Goal: Task Accomplishment & Management: Manage account settings

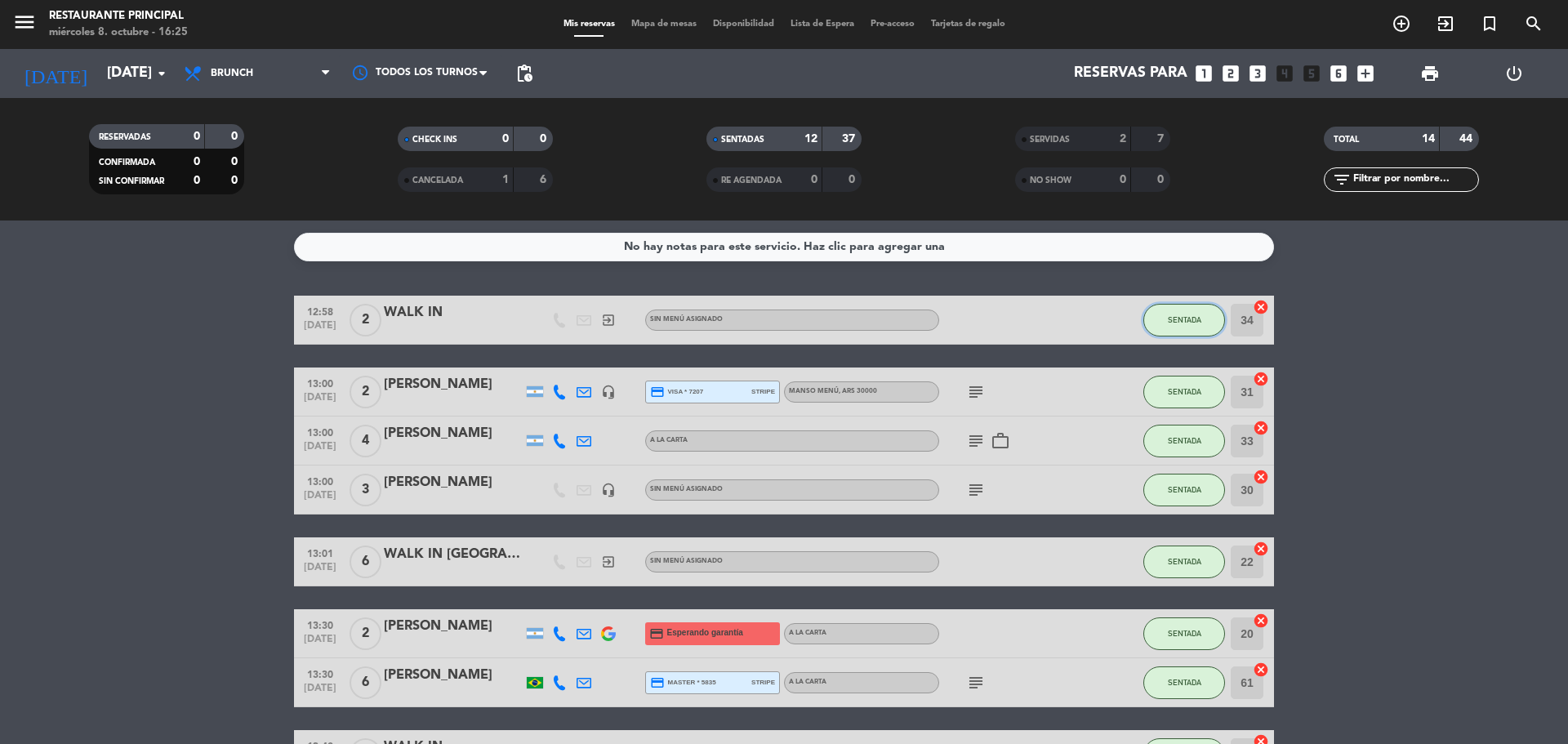
click at [1195, 320] on span "SENTADA" at bounding box center [1184, 319] width 34 height 9
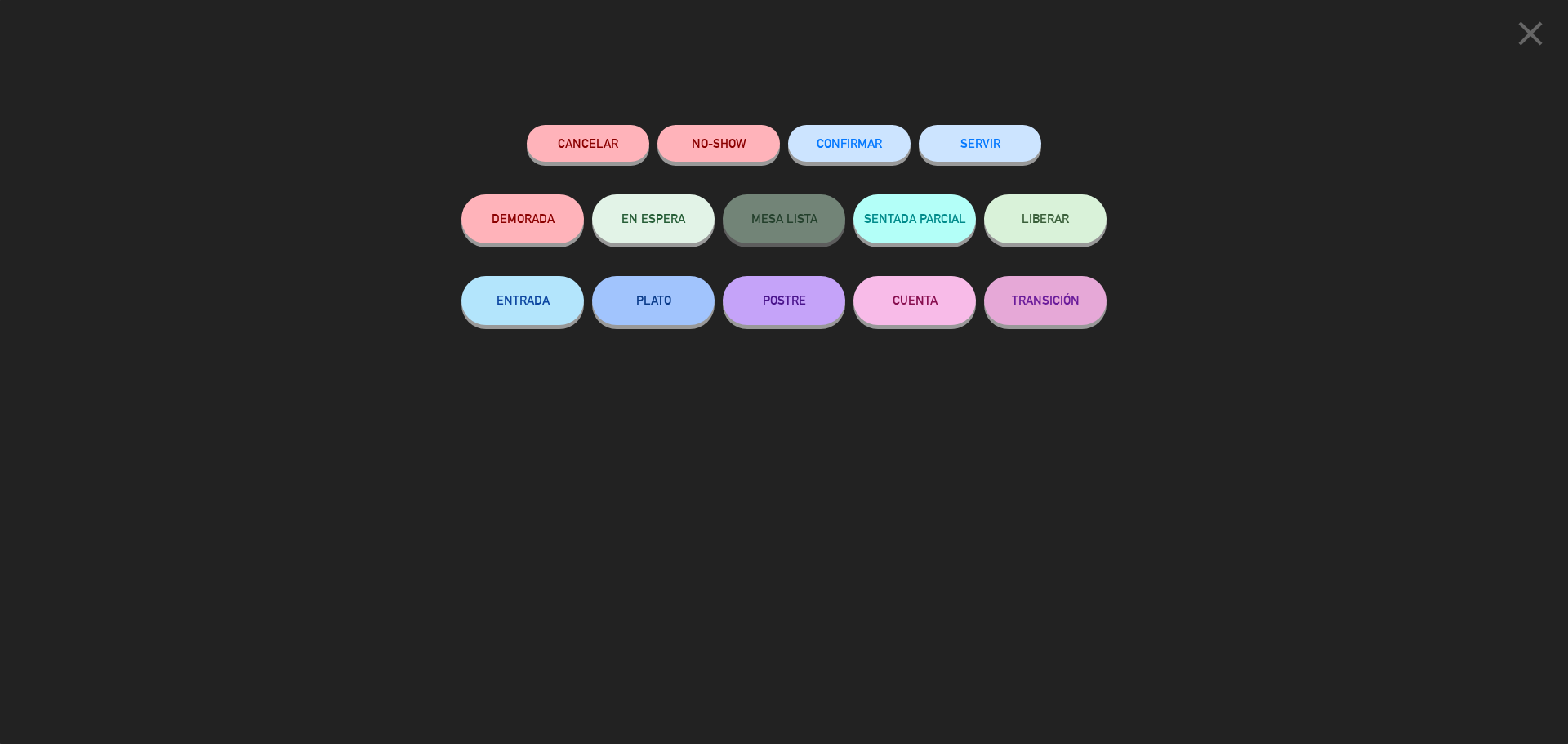
click at [1004, 152] on button "SERVIR" at bounding box center [980, 143] width 122 height 37
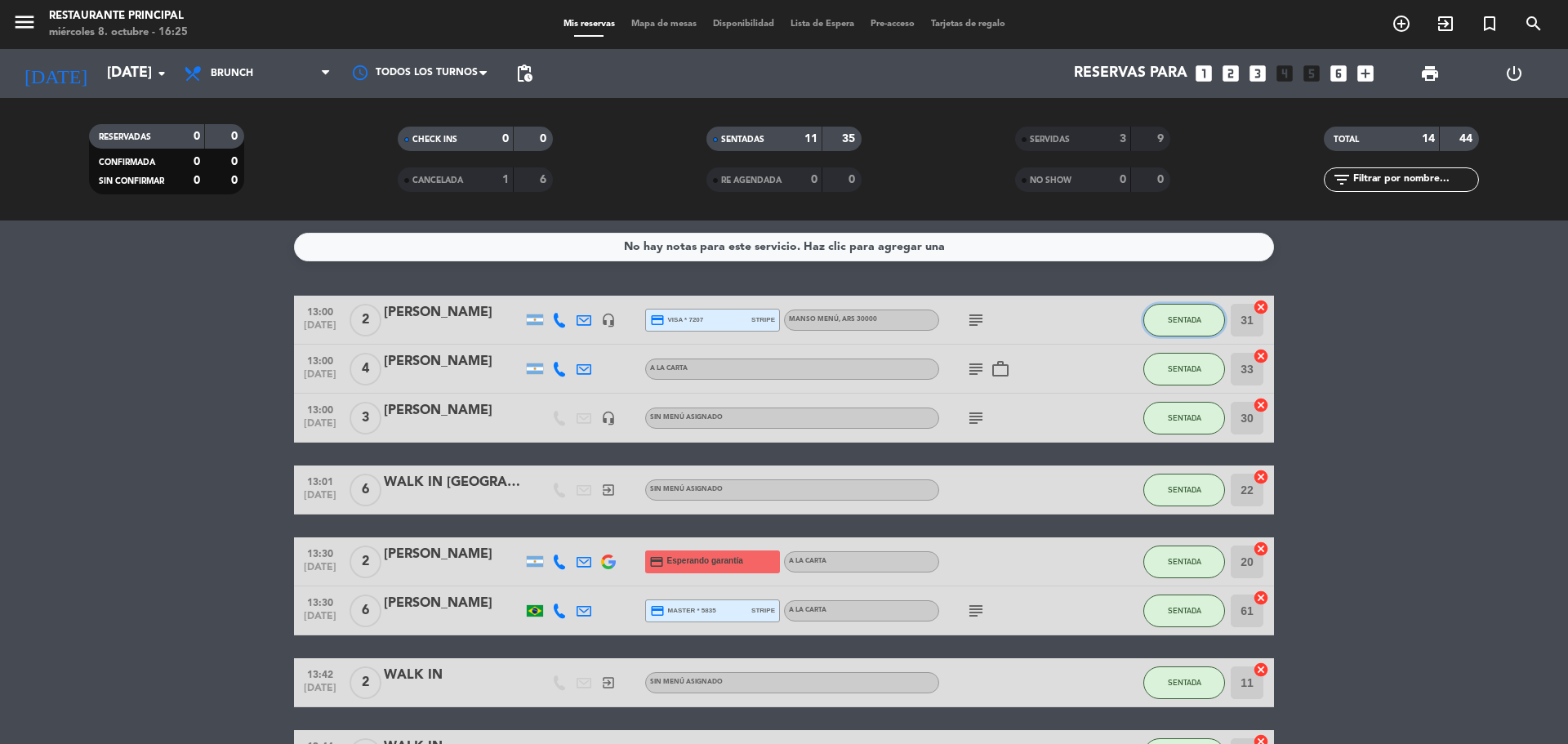
click at [1176, 312] on button "SENTADA" at bounding box center [1184, 320] width 82 height 33
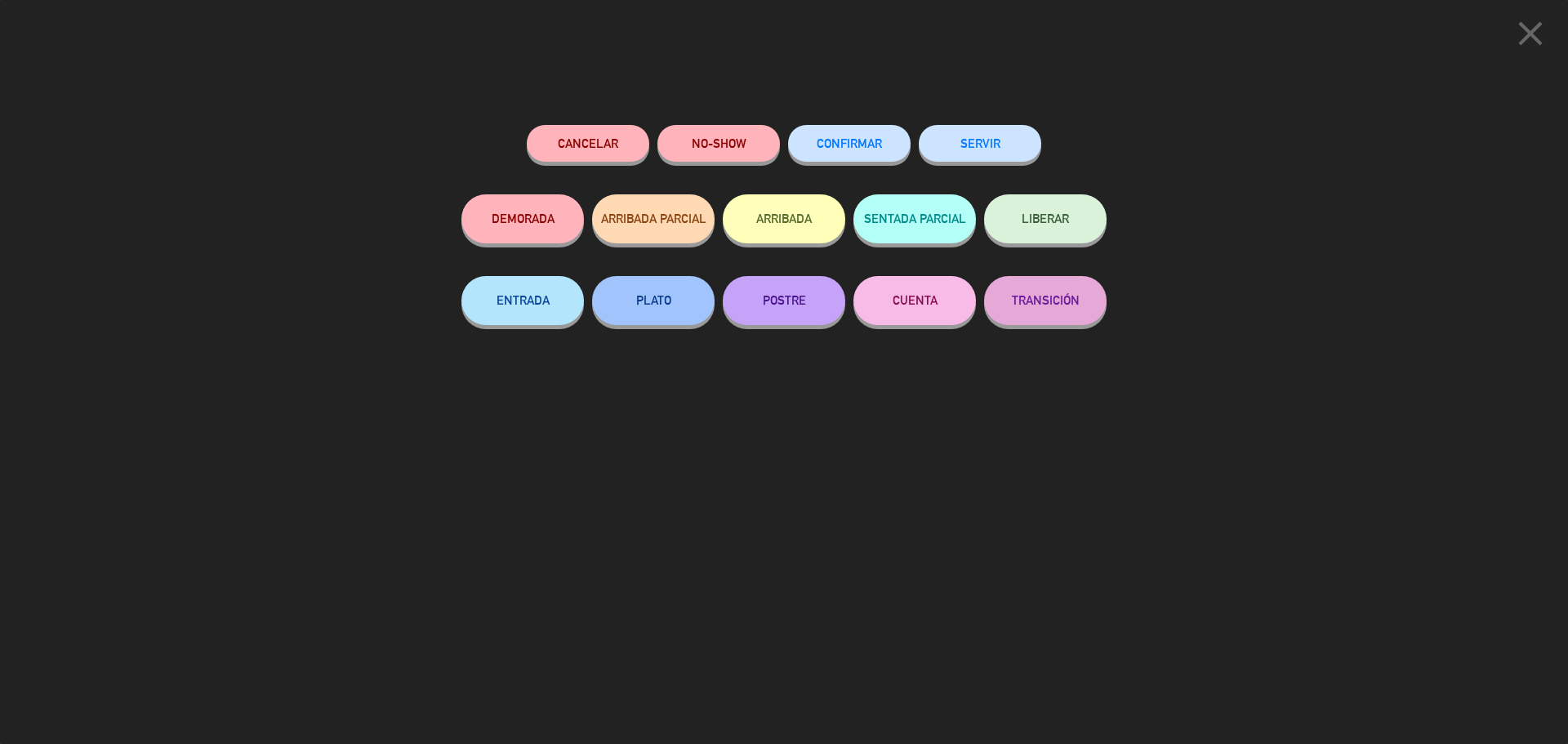
click at [988, 150] on button "SERVIR" at bounding box center [980, 143] width 122 height 37
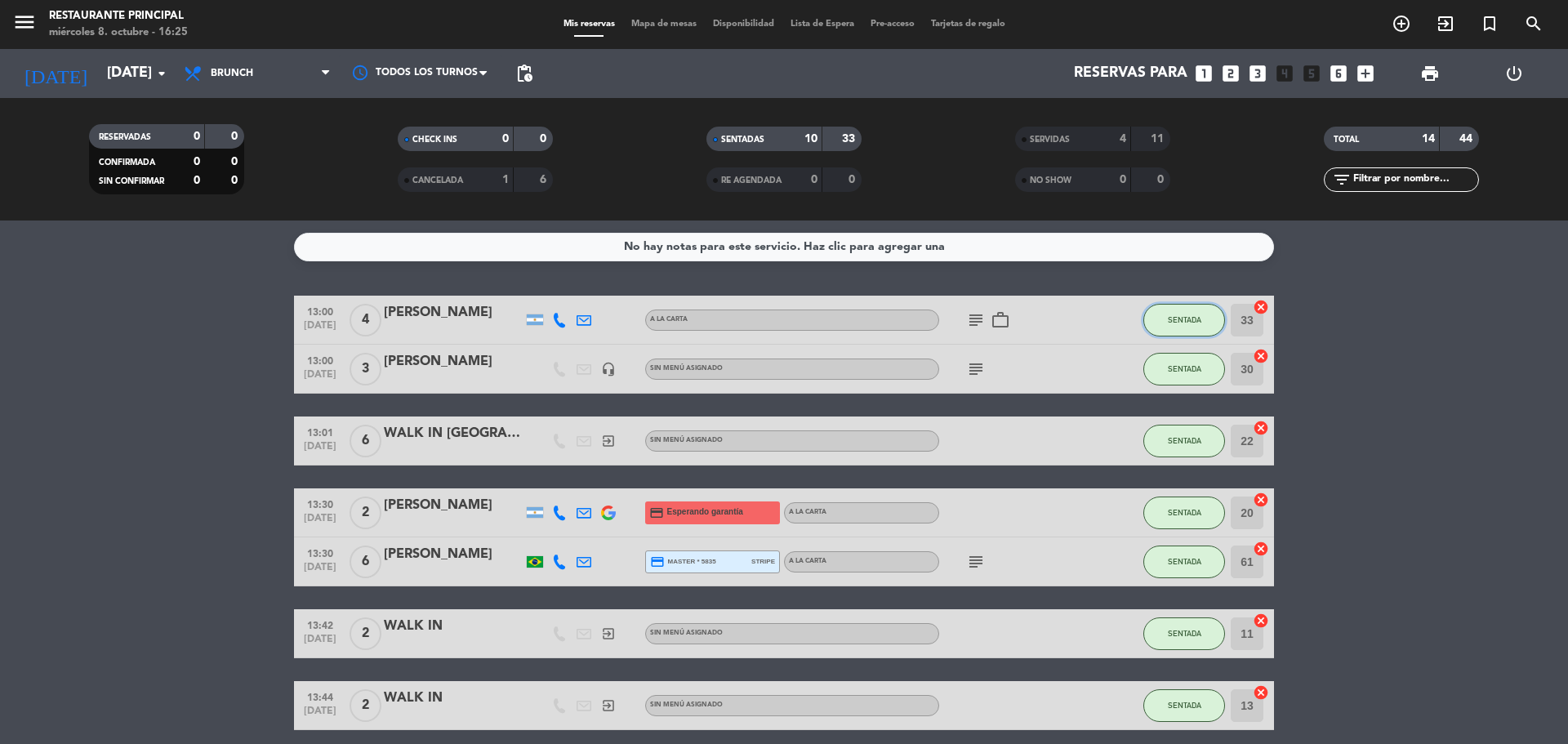
click at [1171, 312] on button "SENTADA" at bounding box center [1184, 320] width 82 height 33
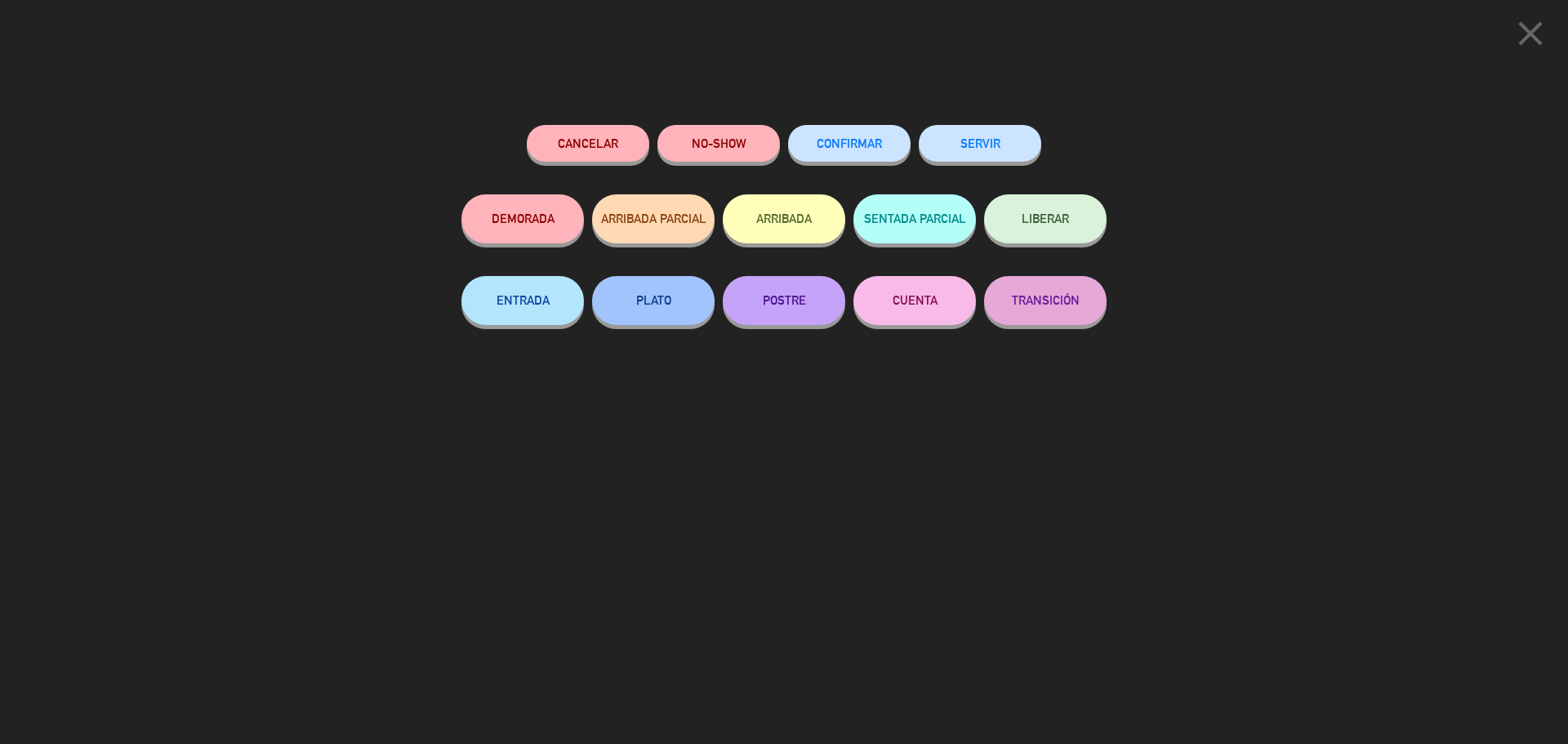
click at [995, 146] on button "SERVIR" at bounding box center [980, 143] width 122 height 37
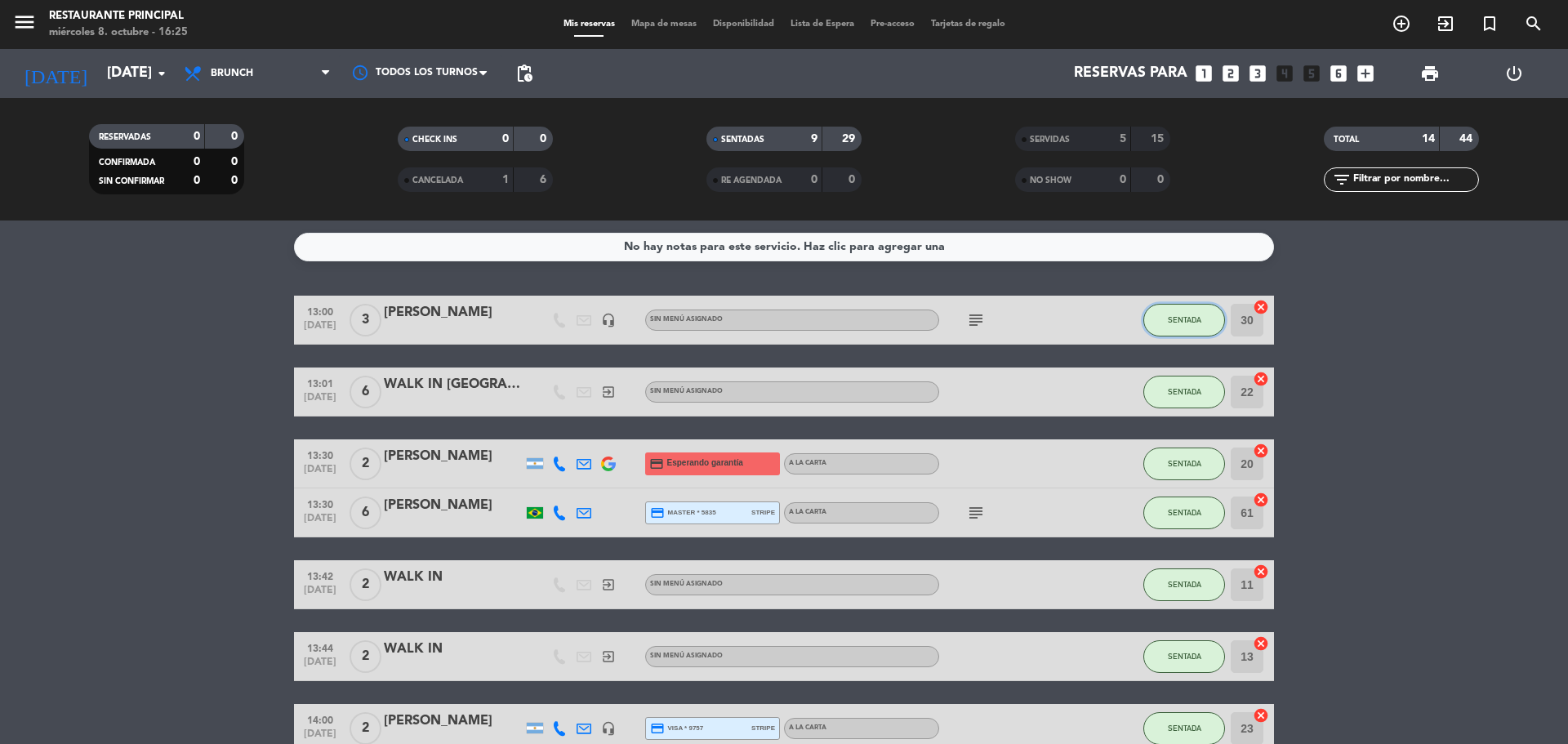
click at [1176, 311] on button "SENTADA" at bounding box center [1184, 320] width 82 height 33
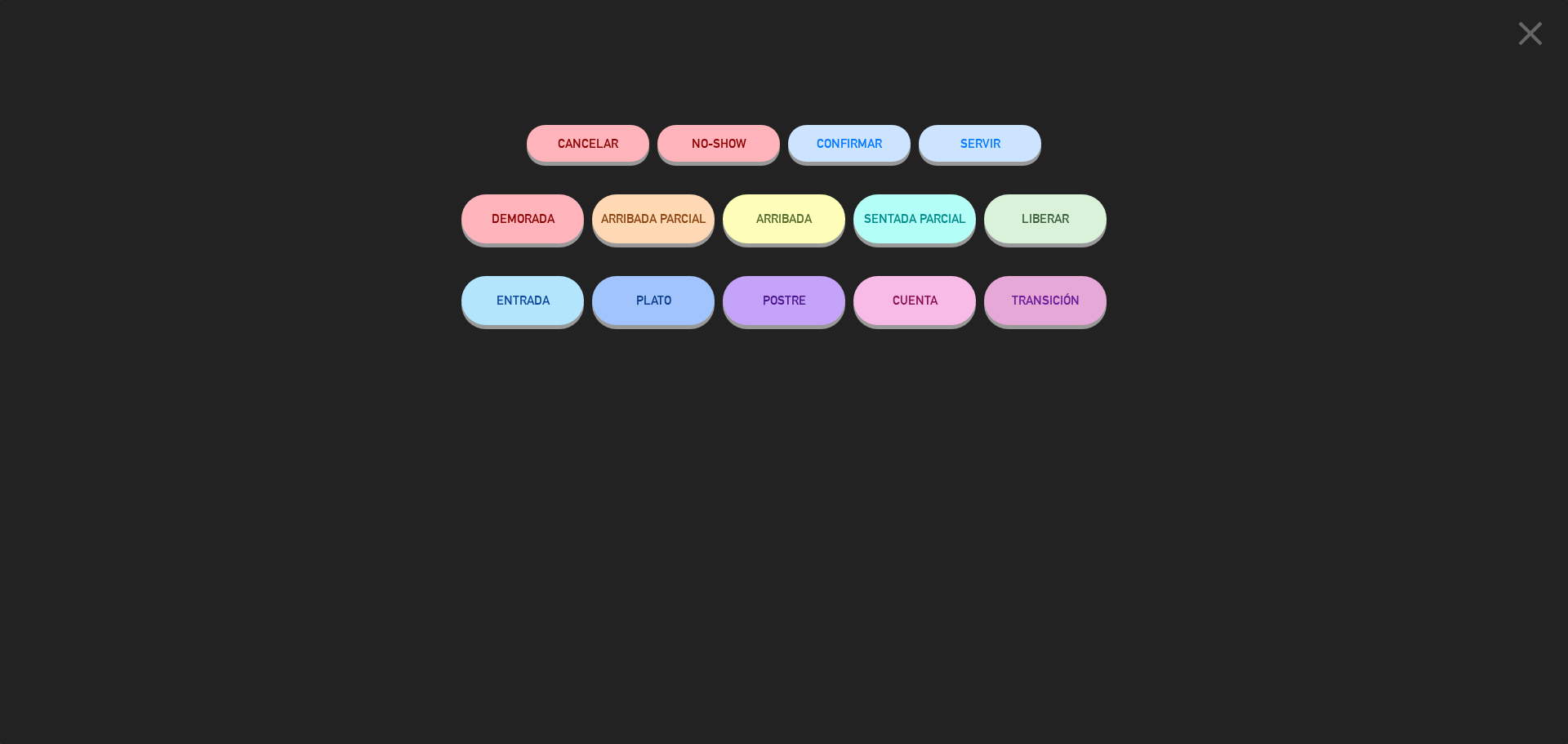
click at [1001, 144] on button "SERVIR" at bounding box center [980, 143] width 122 height 37
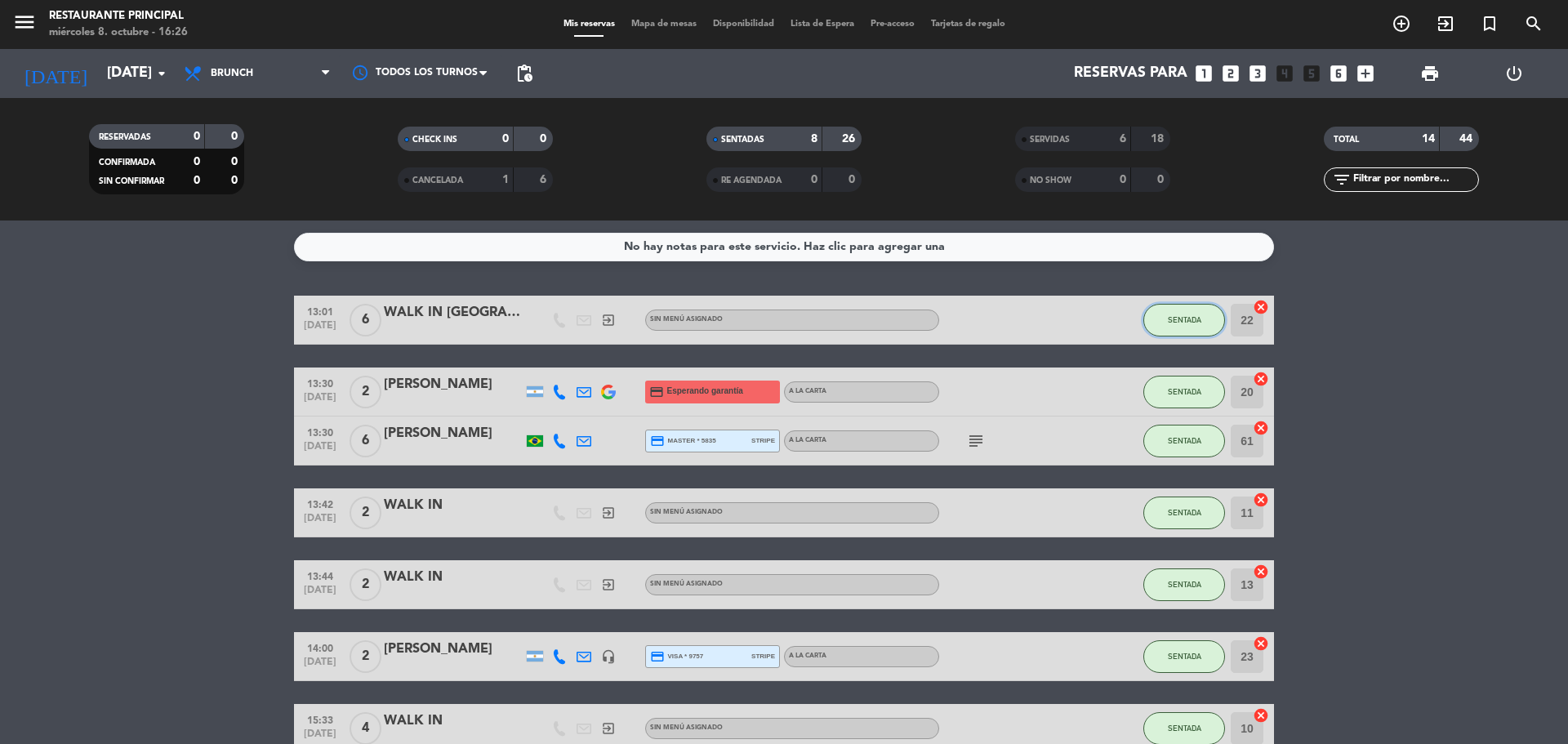
click at [1190, 312] on button "SENTADA" at bounding box center [1184, 320] width 82 height 33
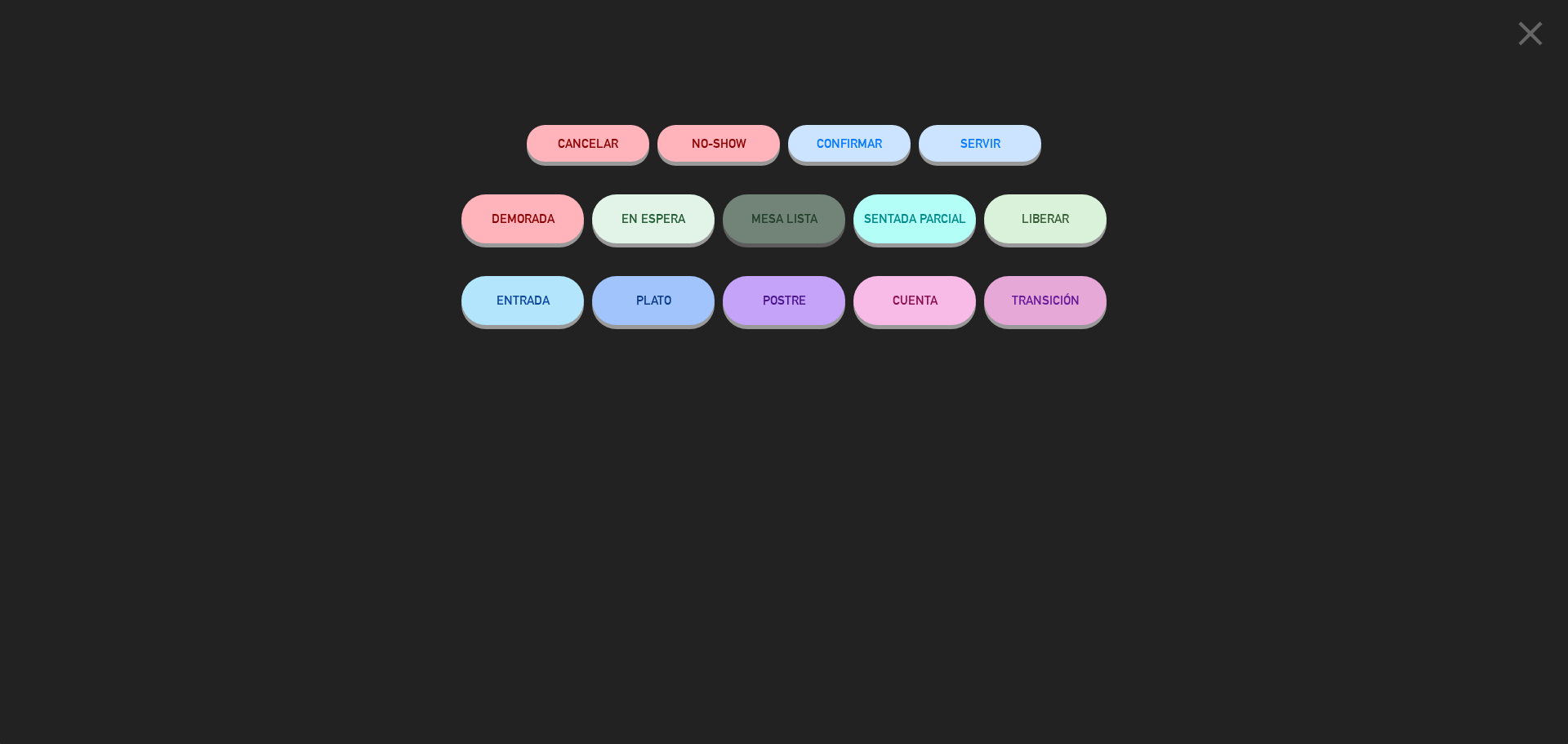
click at [989, 145] on button "SERVIR" at bounding box center [980, 143] width 122 height 37
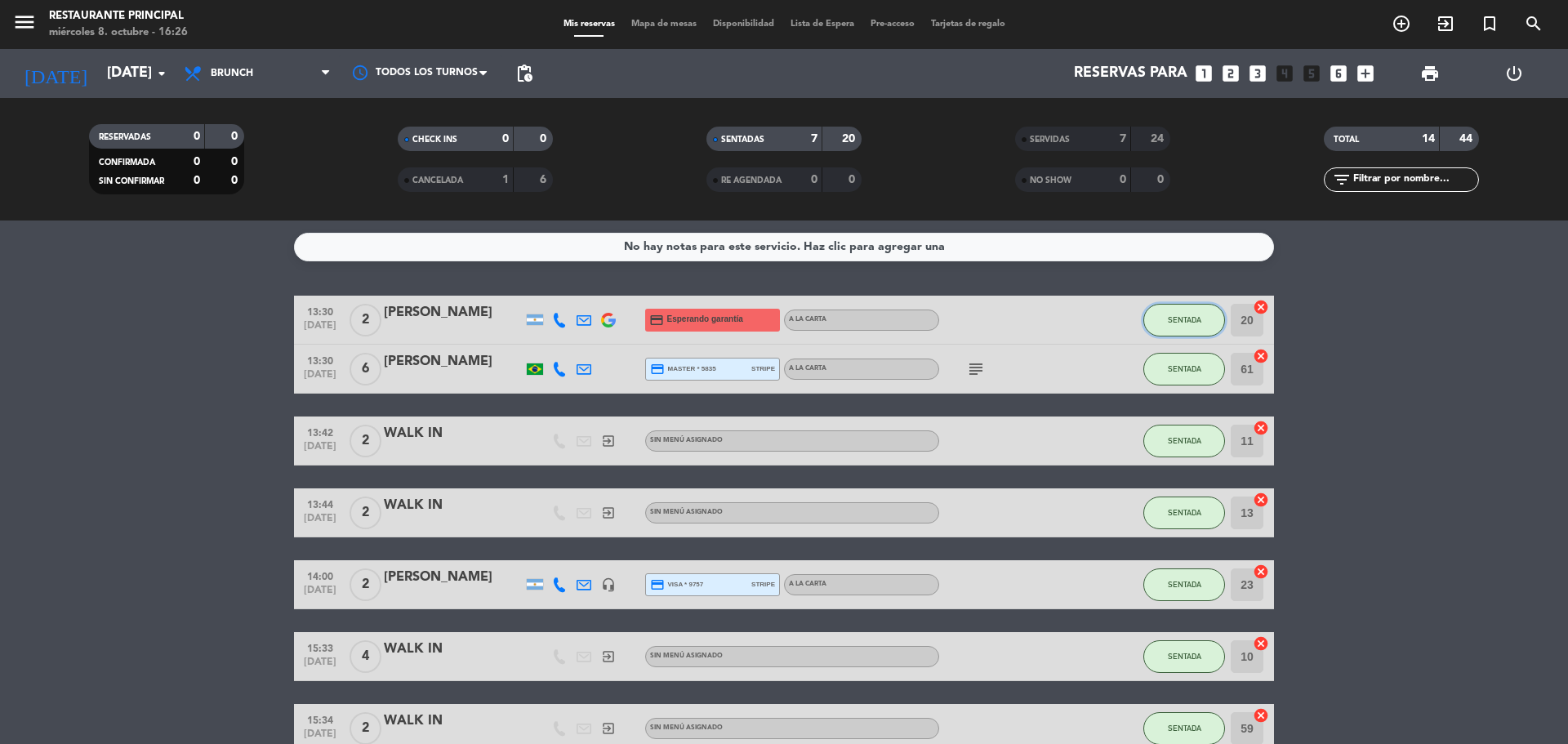
click at [1172, 319] on span "SENTADA" at bounding box center [1184, 319] width 34 height 9
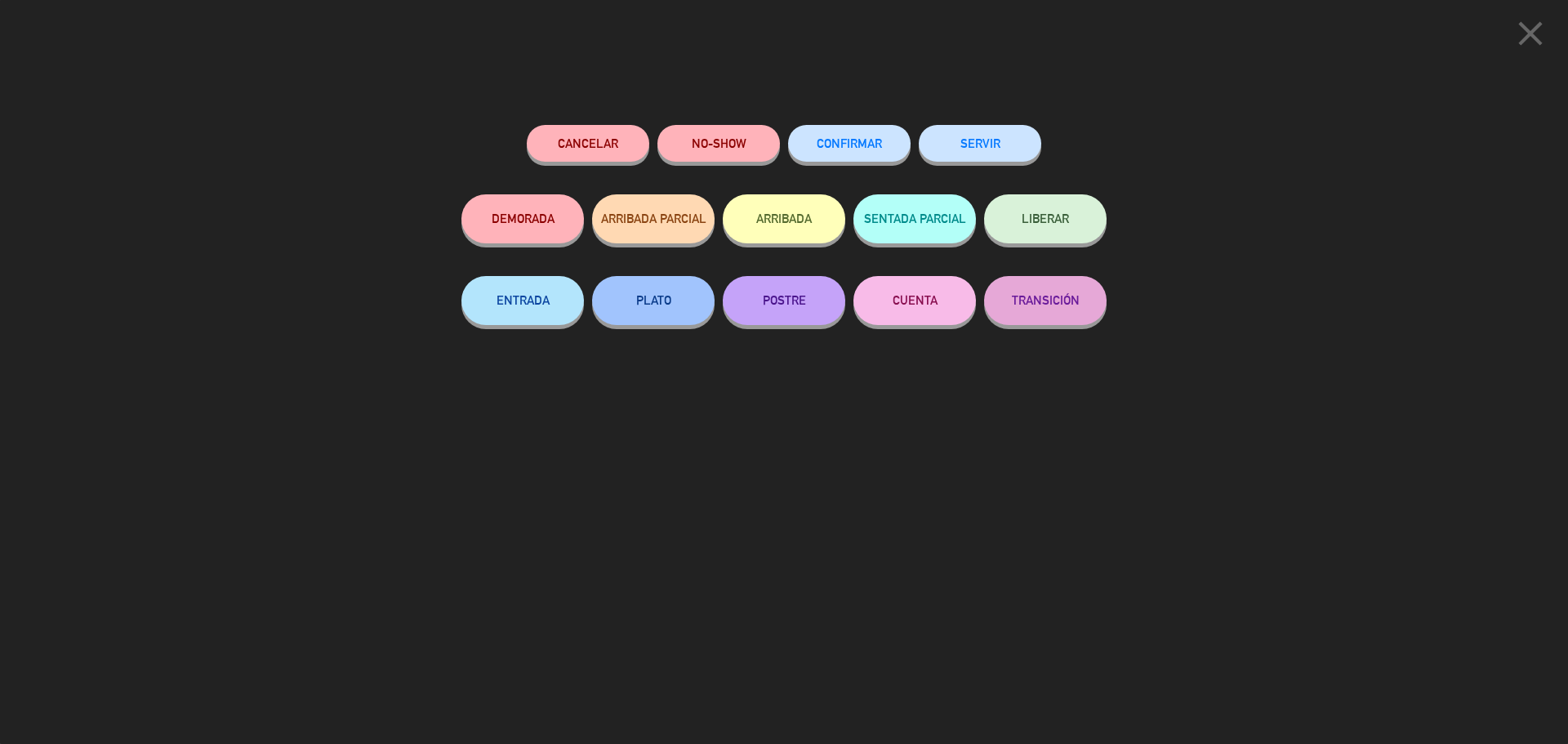
click at [977, 147] on button "SERVIR" at bounding box center [980, 143] width 122 height 37
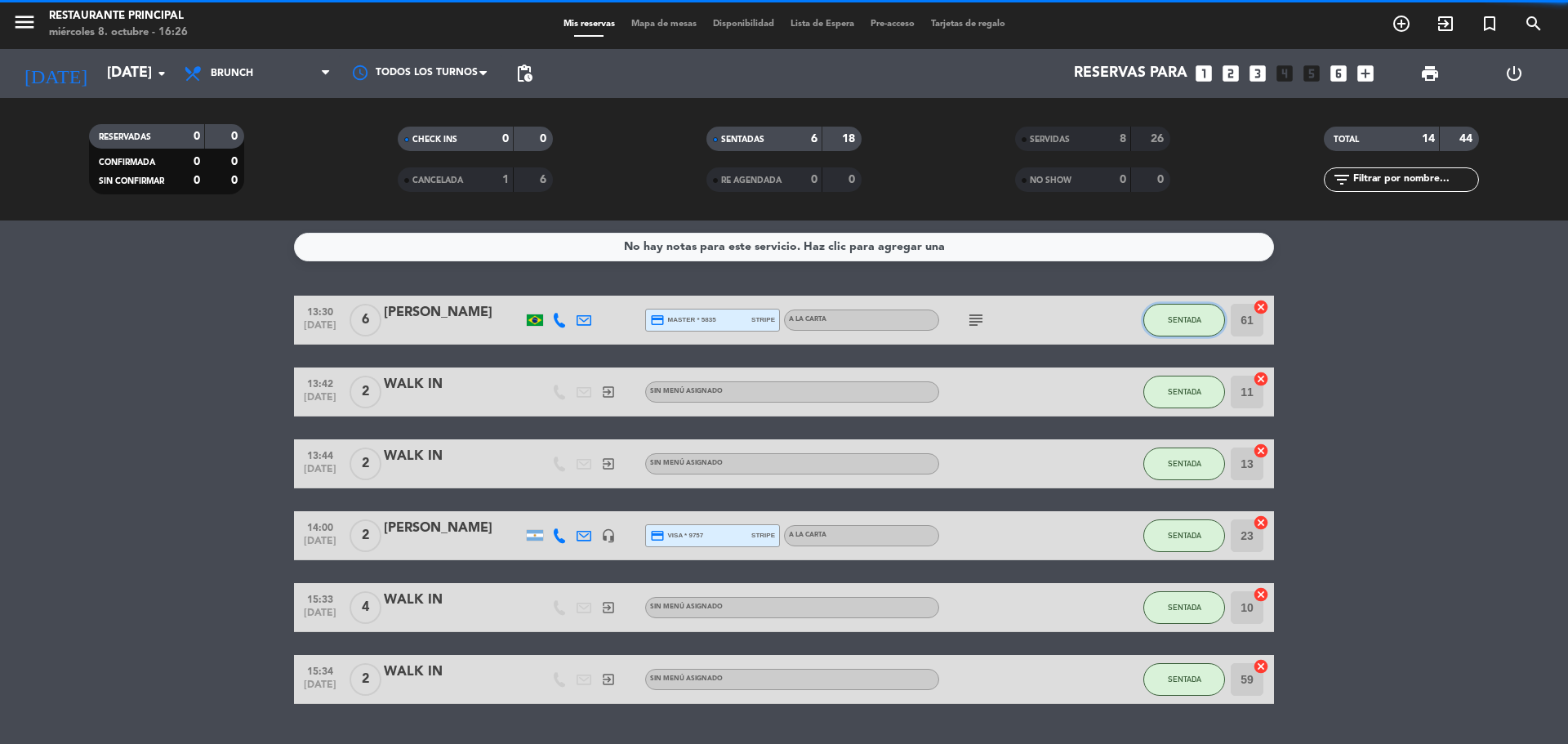
click at [1188, 307] on button "SENTADA" at bounding box center [1184, 320] width 82 height 33
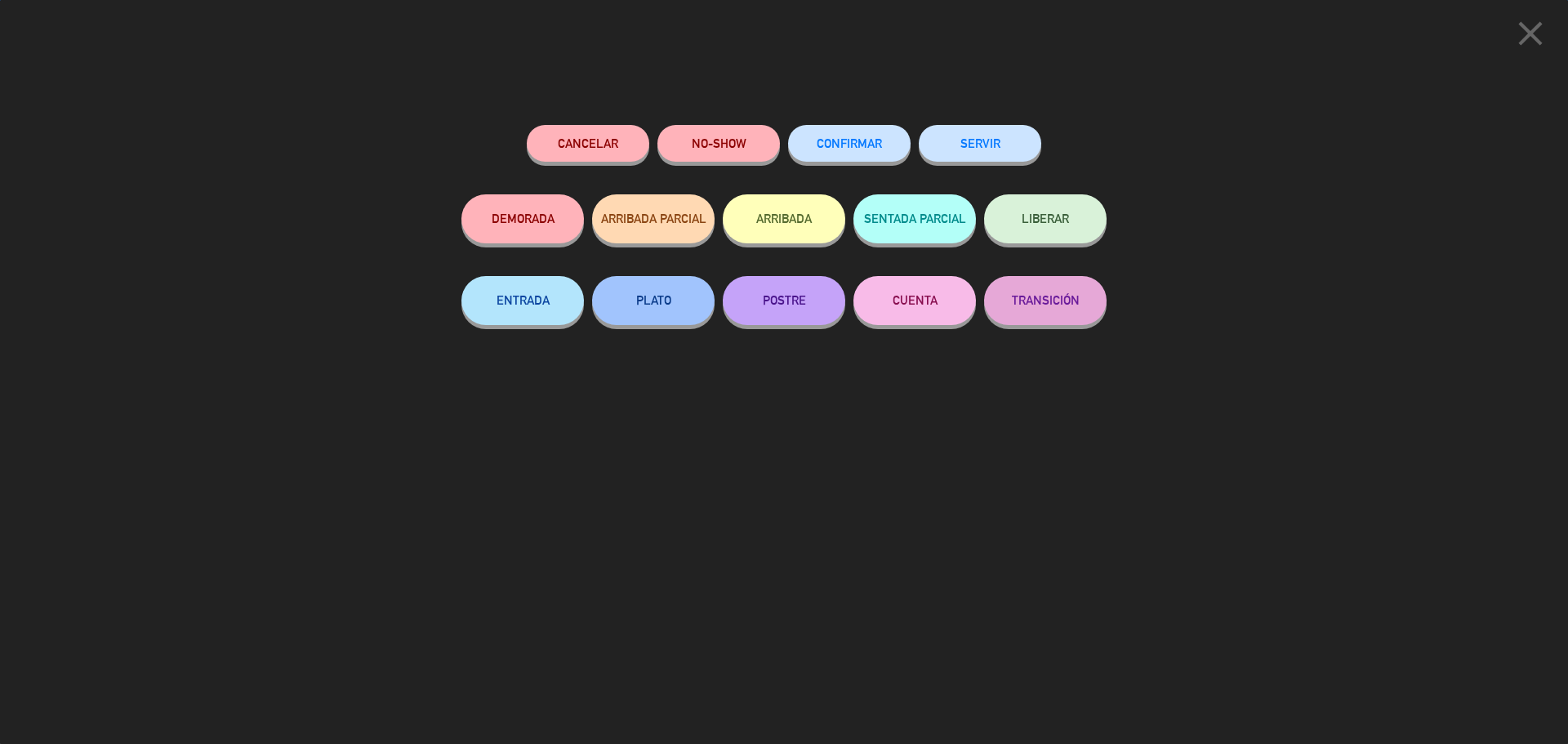
click at [1032, 157] on button "SERVIR" at bounding box center [980, 143] width 122 height 37
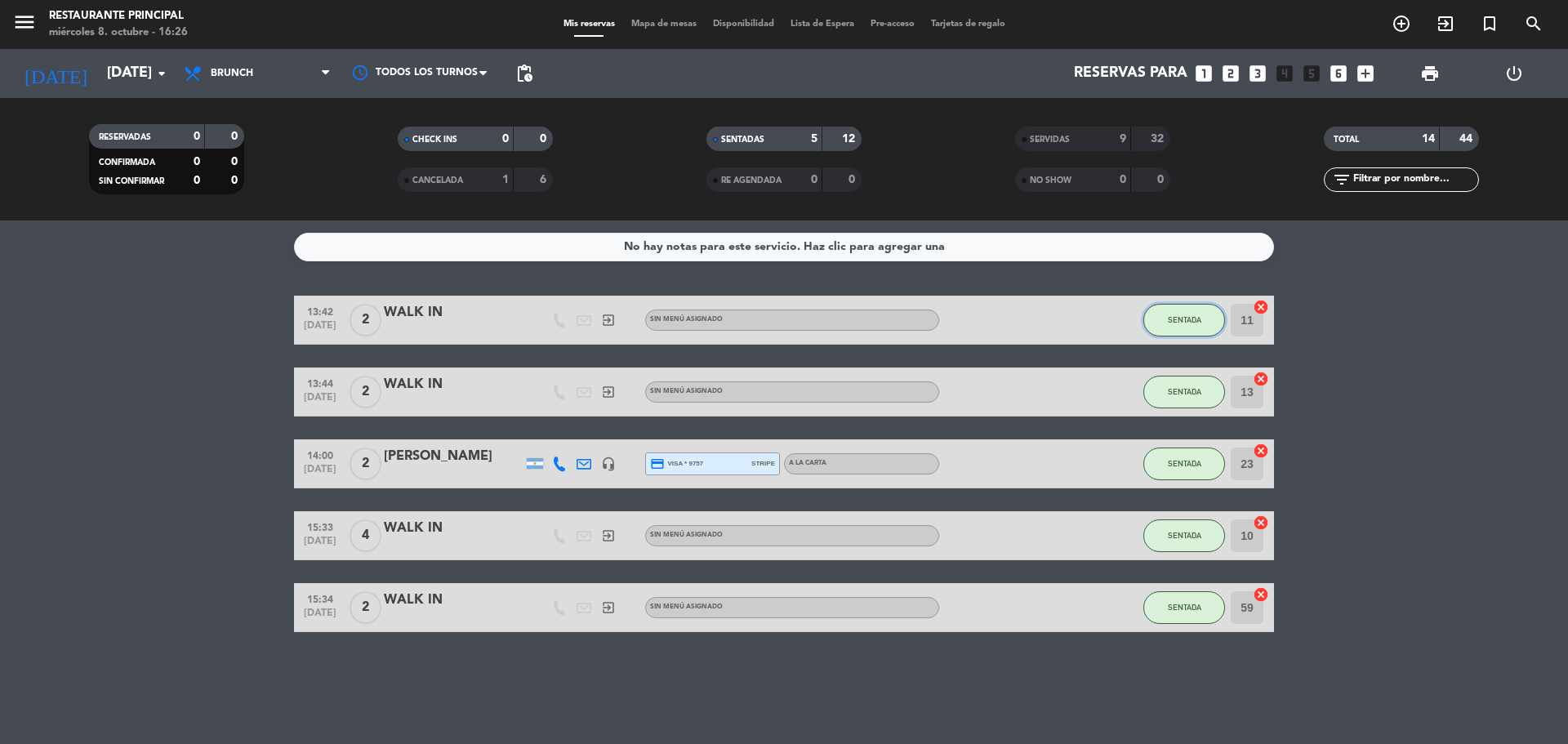
click at [1181, 307] on button "SENTADA" at bounding box center [1184, 320] width 82 height 33
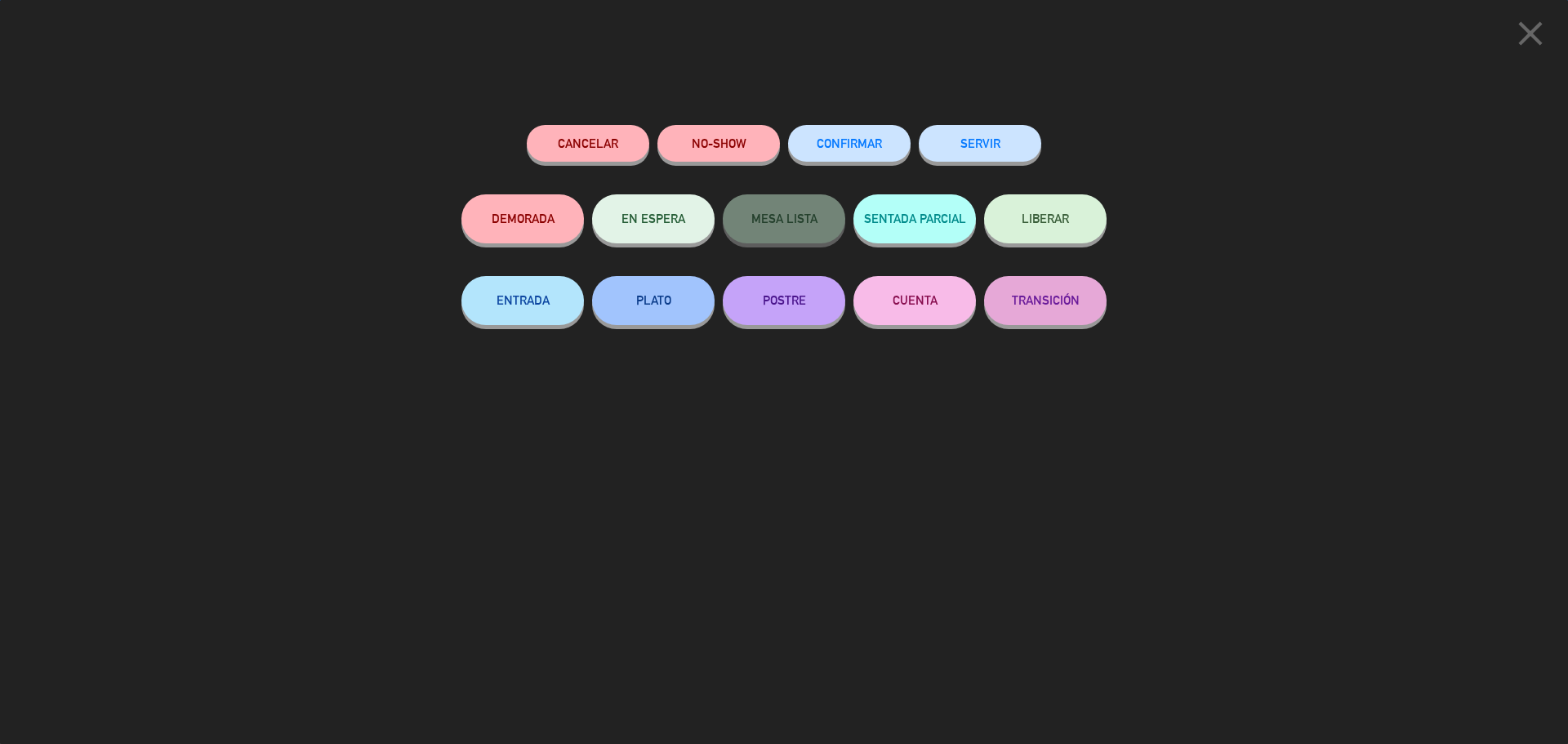
click at [995, 144] on button "SERVIR" at bounding box center [980, 143] width 122 height 37
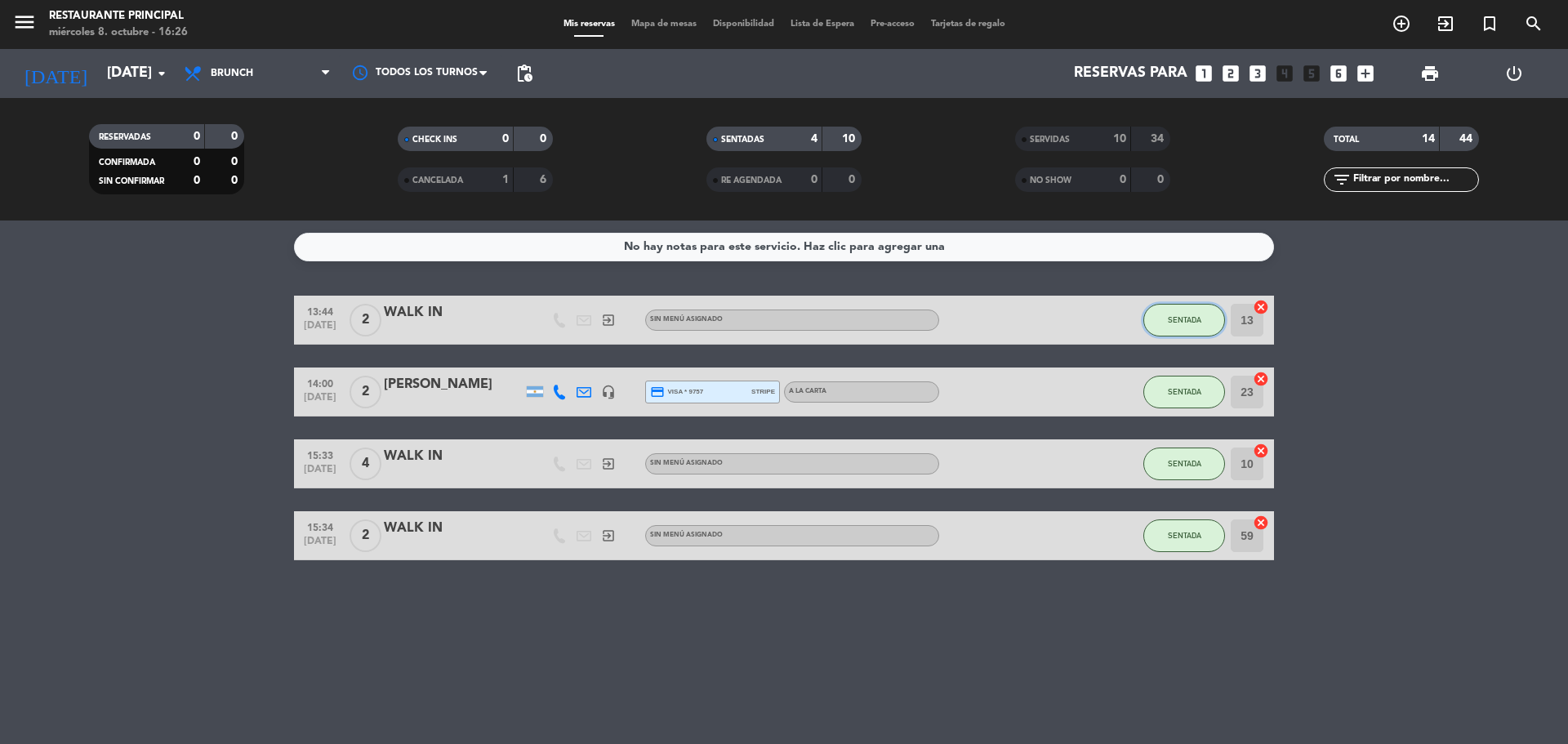
click at [1172, 312] on button "SENTADA" at bounding box center [1184, 320] width 82 height 33
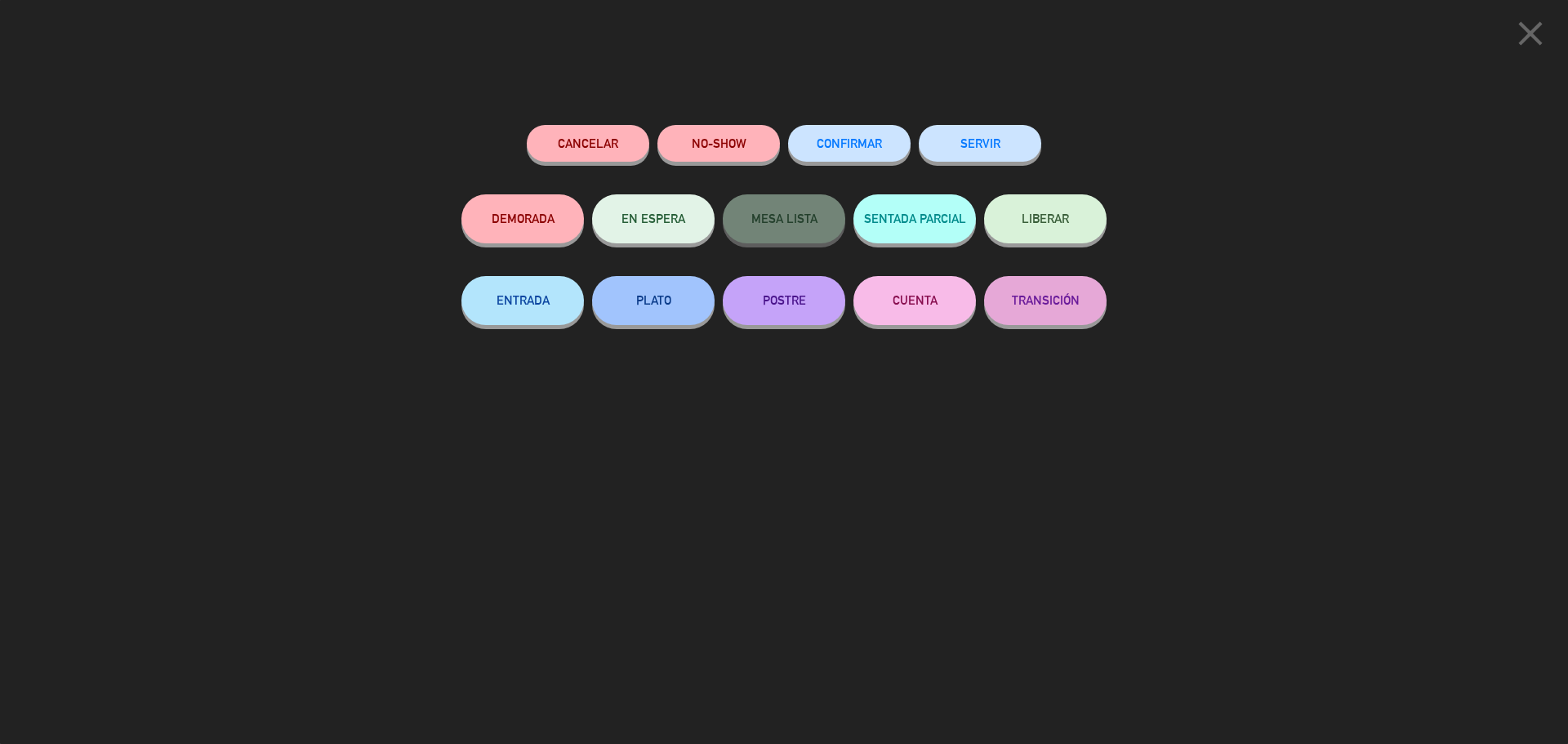
click at [995, 151] on button "SERVIR" at bounding box center [980, 143] width 122 height 37
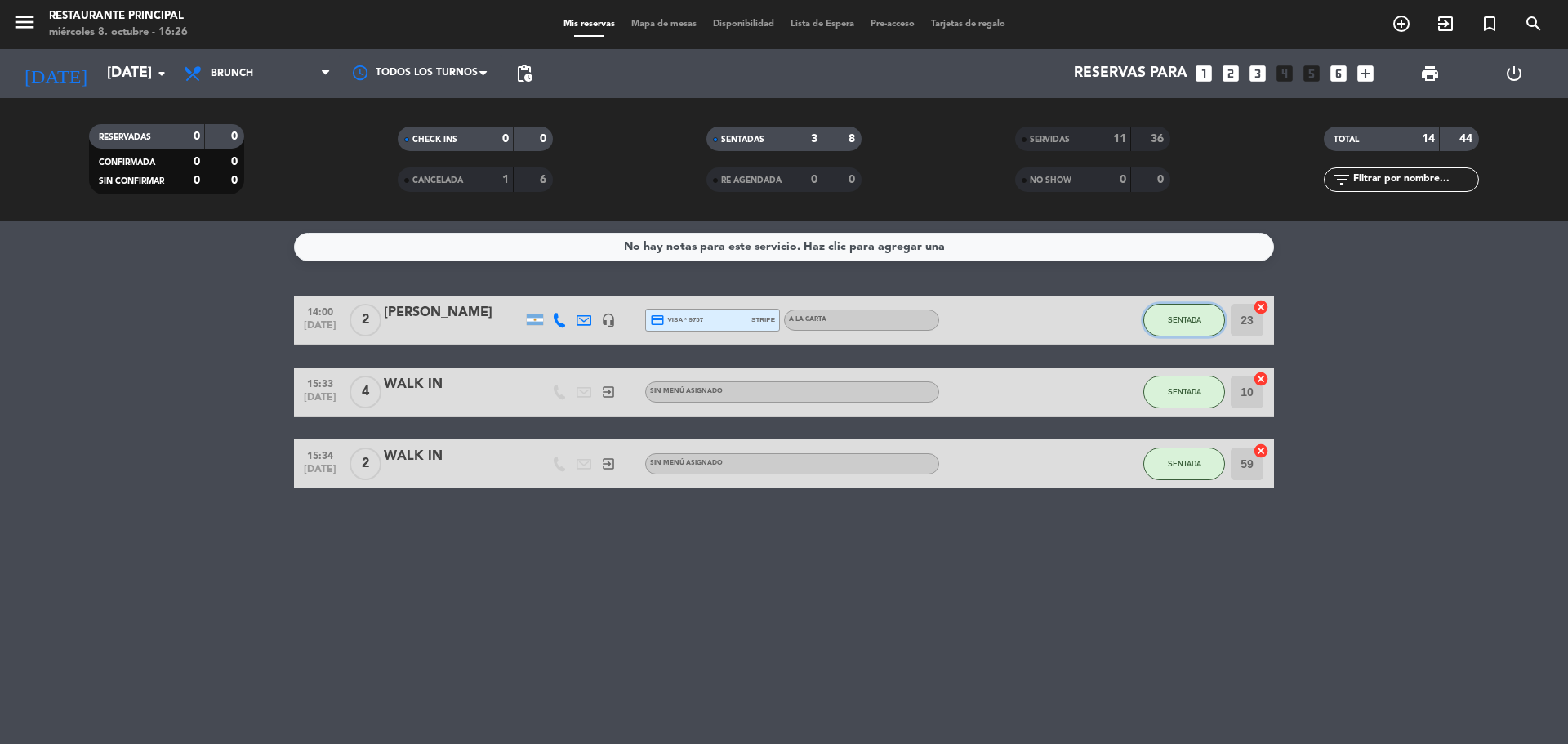
click at [1169, 312] on button "SENTADA" at bounding box center [1184, 320] width 82 height 33
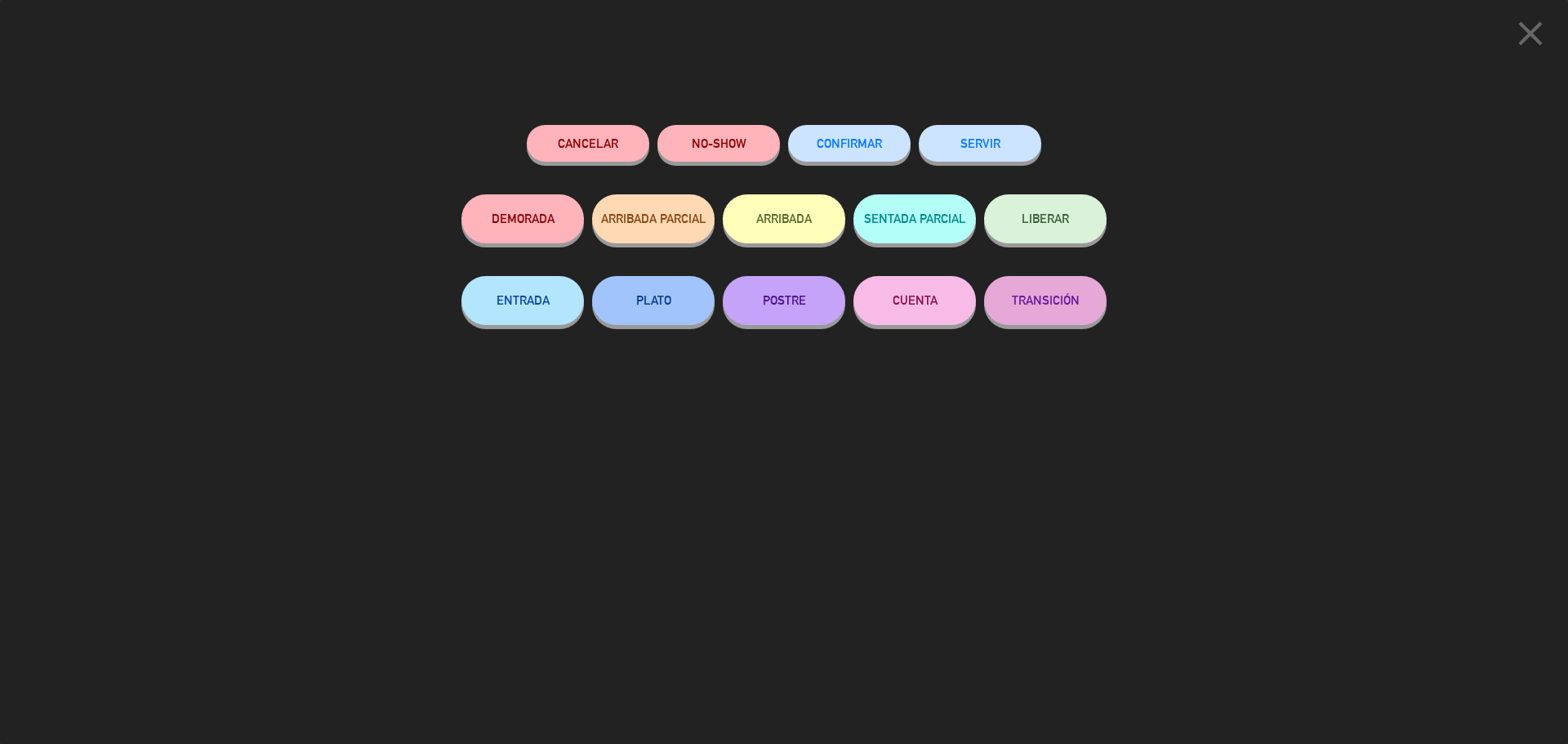
click at [989, 153] on button "SERVIR" at bounding box center [980, 143] width 122 height 37
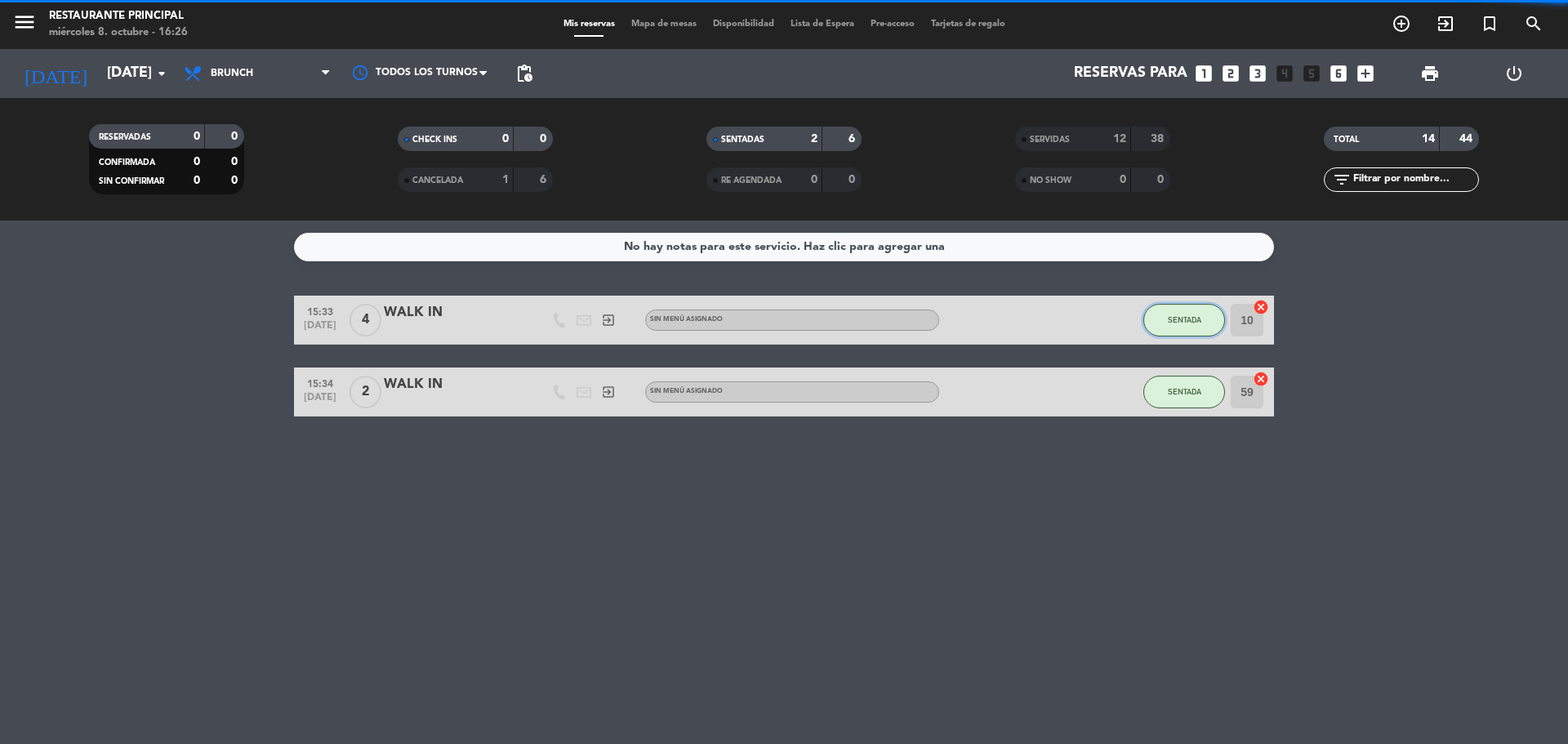
click at [1179, 313] on button "SENTADA" at bounding box center [1184, 320] width 82 height 33
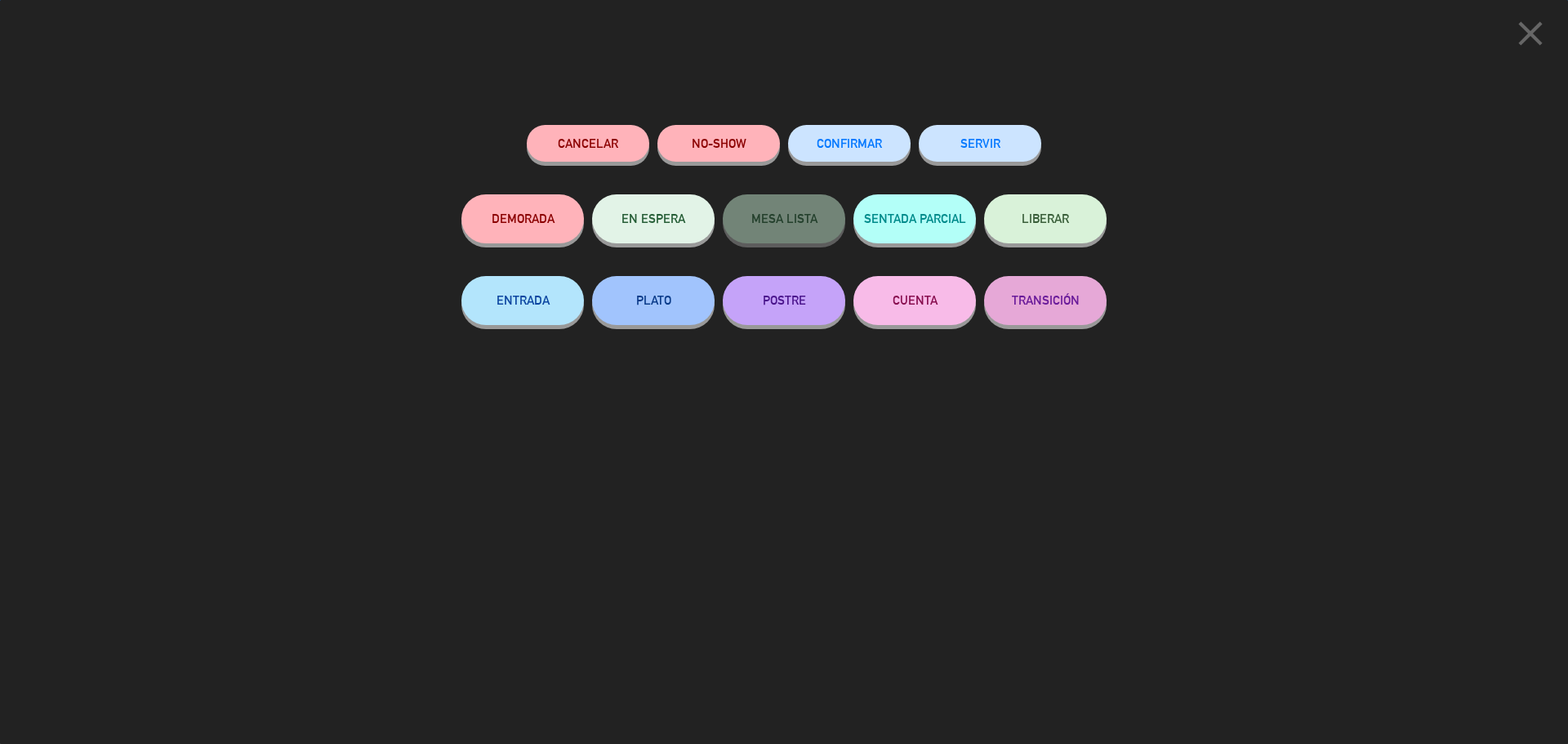
click at [1005, 132] on button "SERVIR" at bounding box center [980, 143] width 122 height 37
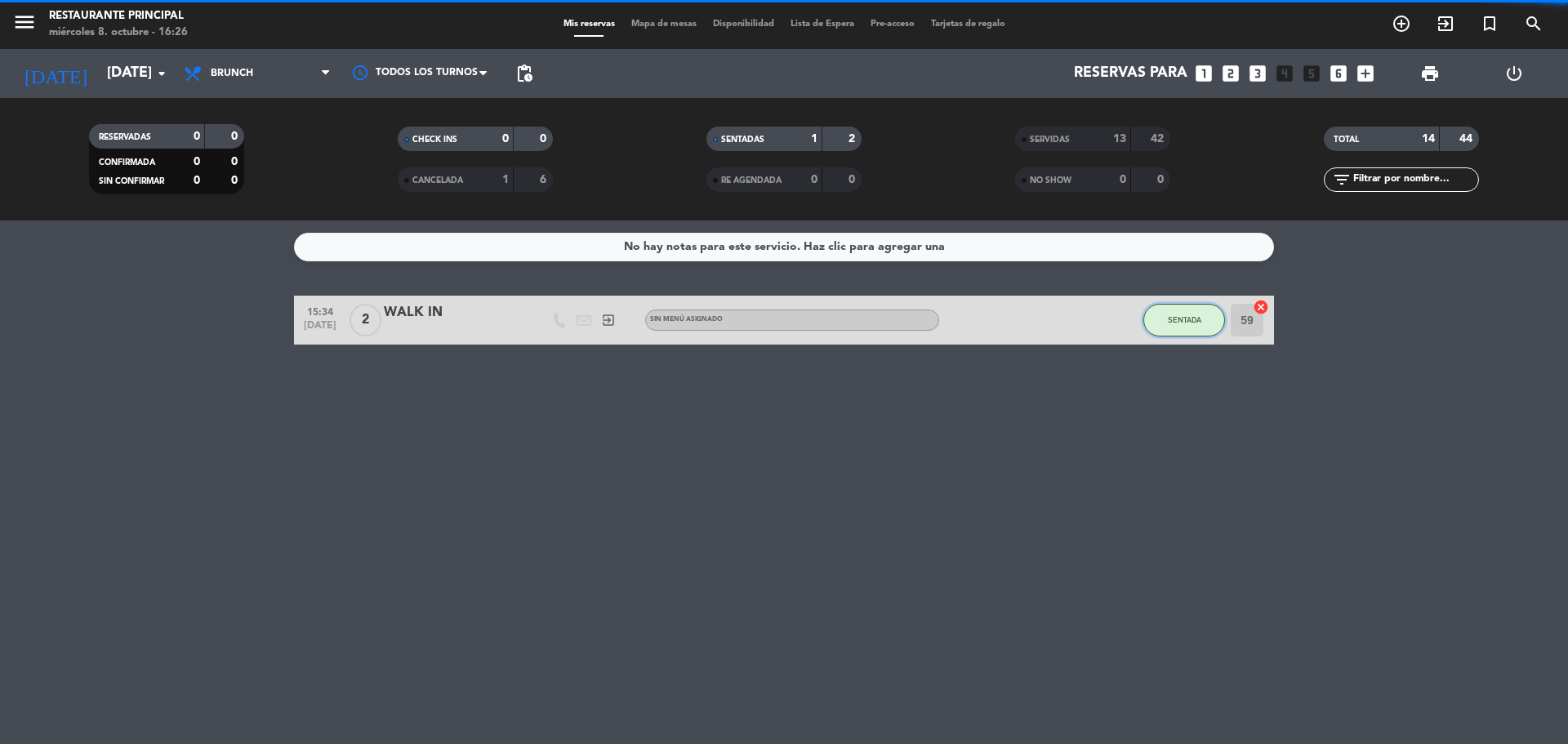
click at [1199, 320] on span "SENTADA" at bounding box center [1184, 319] width 34 height 9
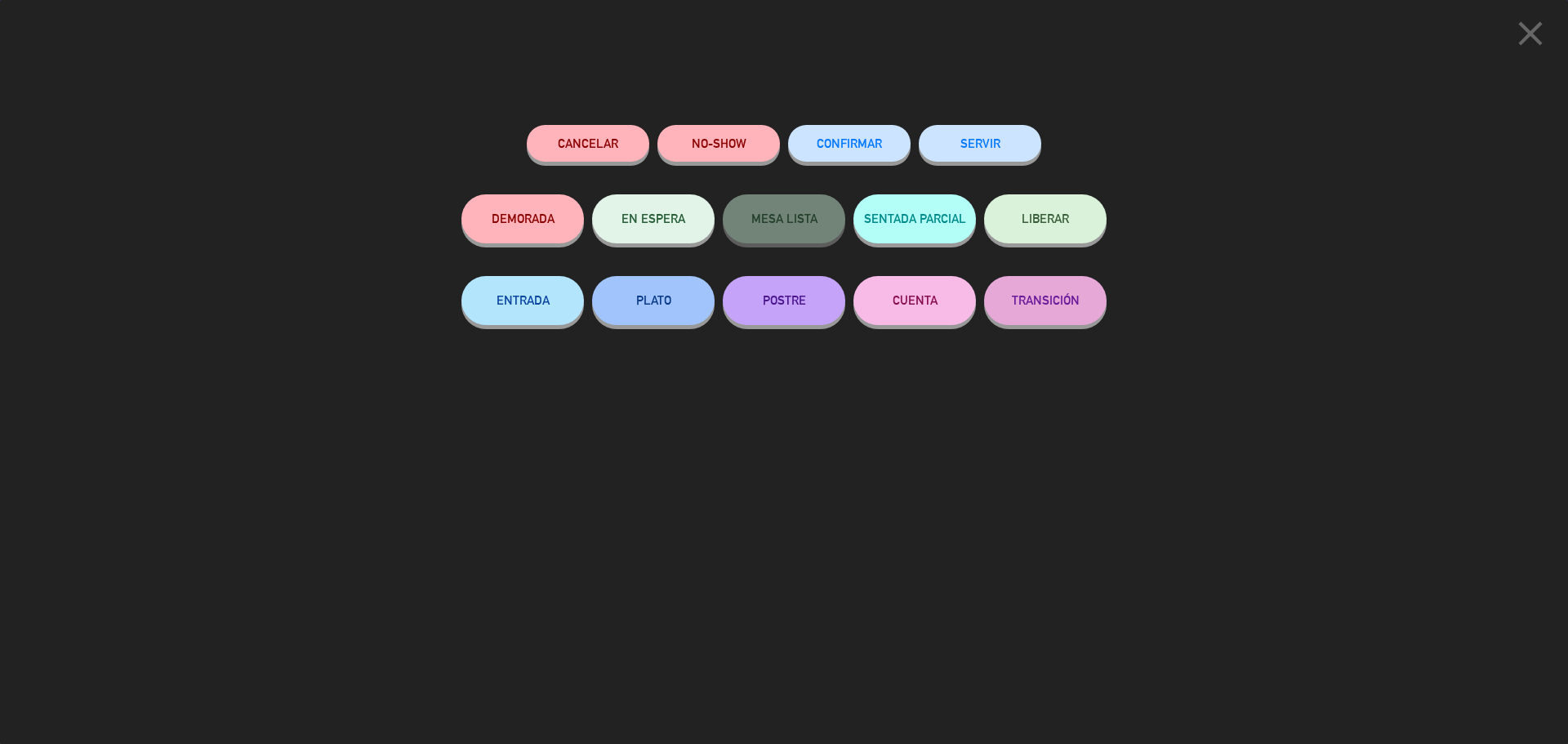
click at [990, 143] on button "SERVIR" at bounding box center [980, 143] width 122 height 37
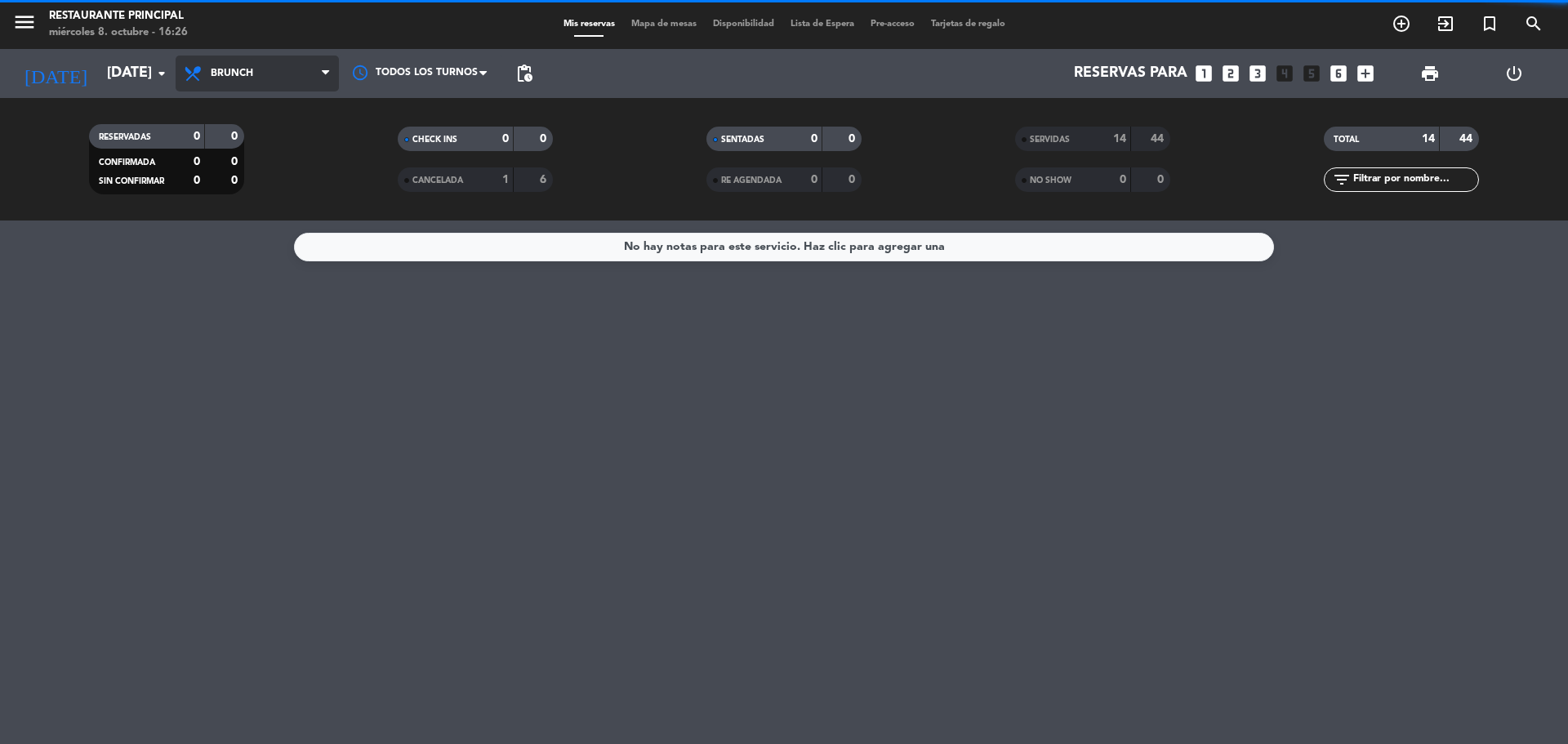
click at [245, 61] on span "Brunch" at bounding box center [257, 73] width 164 height 36
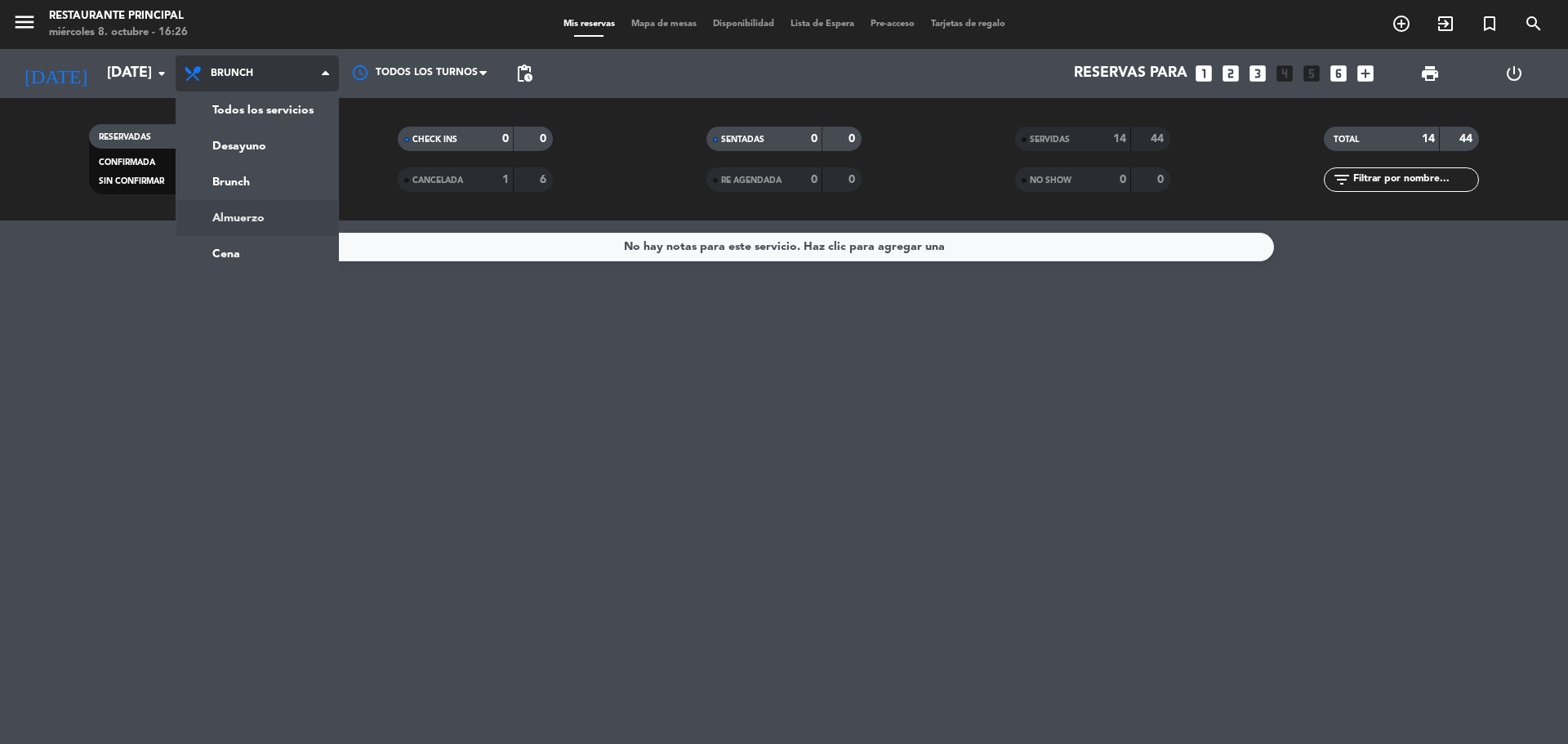
click at [248, 216] on div "menu Restaurante Principal [DATE] 8. octubre - 16:26 Mis reservas Mapa de mesas…" at bounding box center [784, 110] width 1568 height 220
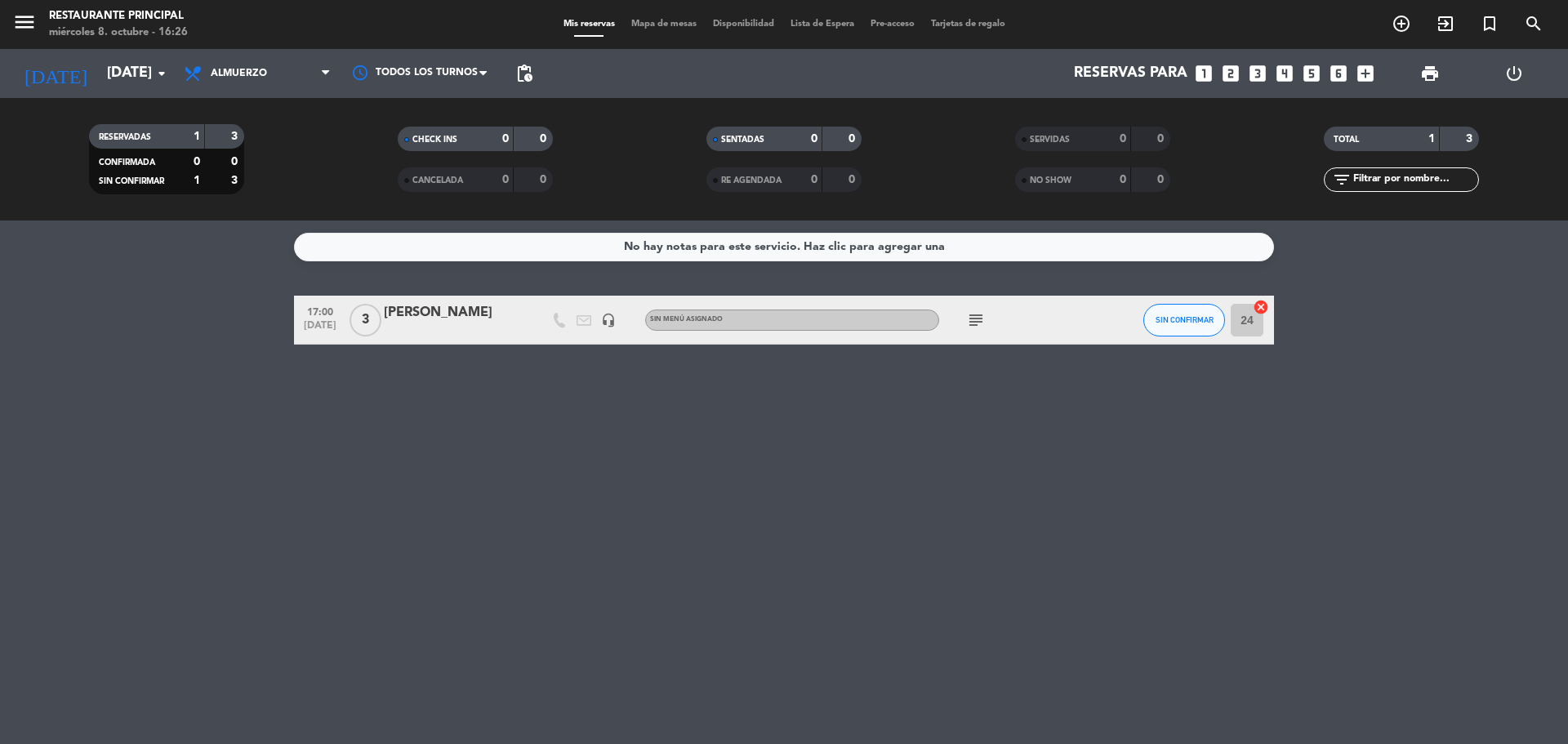
click at [981, 321] on icon "subject" at bounding box center [976, 319] width 20 height 20
click at [1069, 414] on div "No hay notas para este servicio. Haz clic para agregar una 17:00 [DATE] 3 [PERS…" at bounding box center [784, 482] width 1568 height 524
click at [608, 322] on icon "headset_mic" at bounding box center [608, 319] width 15 height 15
click at [710, 454] on div "No hay notas para este servicio. Haz clic para agregar una 17:00 [DATE] 3 [PERS…" at bounding box center [784, 482] width 1568 height 524
click at [190, 498] on div "No hay notas para este servicio. Haz clic para agregar una 17:00 [DATE] 3 [PERS…" at bounding box center [784, 482] width 1568 height 524
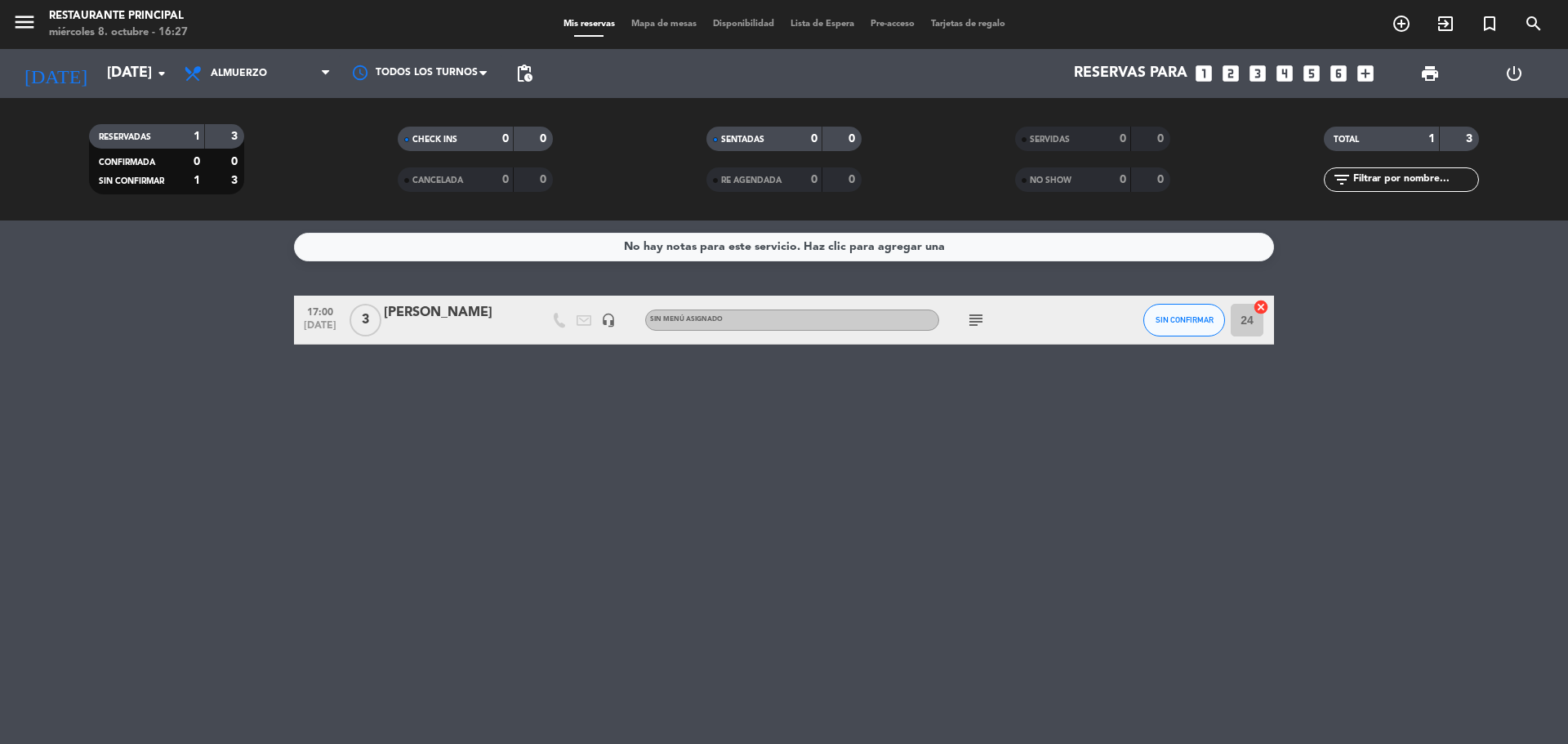
click at [185, 481] on div "No hay notas para este servicio. Haz clic para agregar una 17:00 [DATE] 3 [PERS…" at bounding box center [784, 482] width 1568 height 524
click at [267, 452] on div "No hay notas para este servicio. Haz clic para agregar una 17:00 [DATE] 3 [PERS…" at bounding box center [784, 482] width 1568 height 524
click at [267, 450] on div "No hay notas para este servicio. Haz clic para agregar una 17:00 [DATE] 3 [PERS…" at bounding box center [784, 482] width 1568 height 524
click at [826, 567] on div "No hay notas para este servicio. Haz clic para agregar una 17:00 [DATE] 3 [PERS…" at bounding box center [784, 482] width 1568 height 524
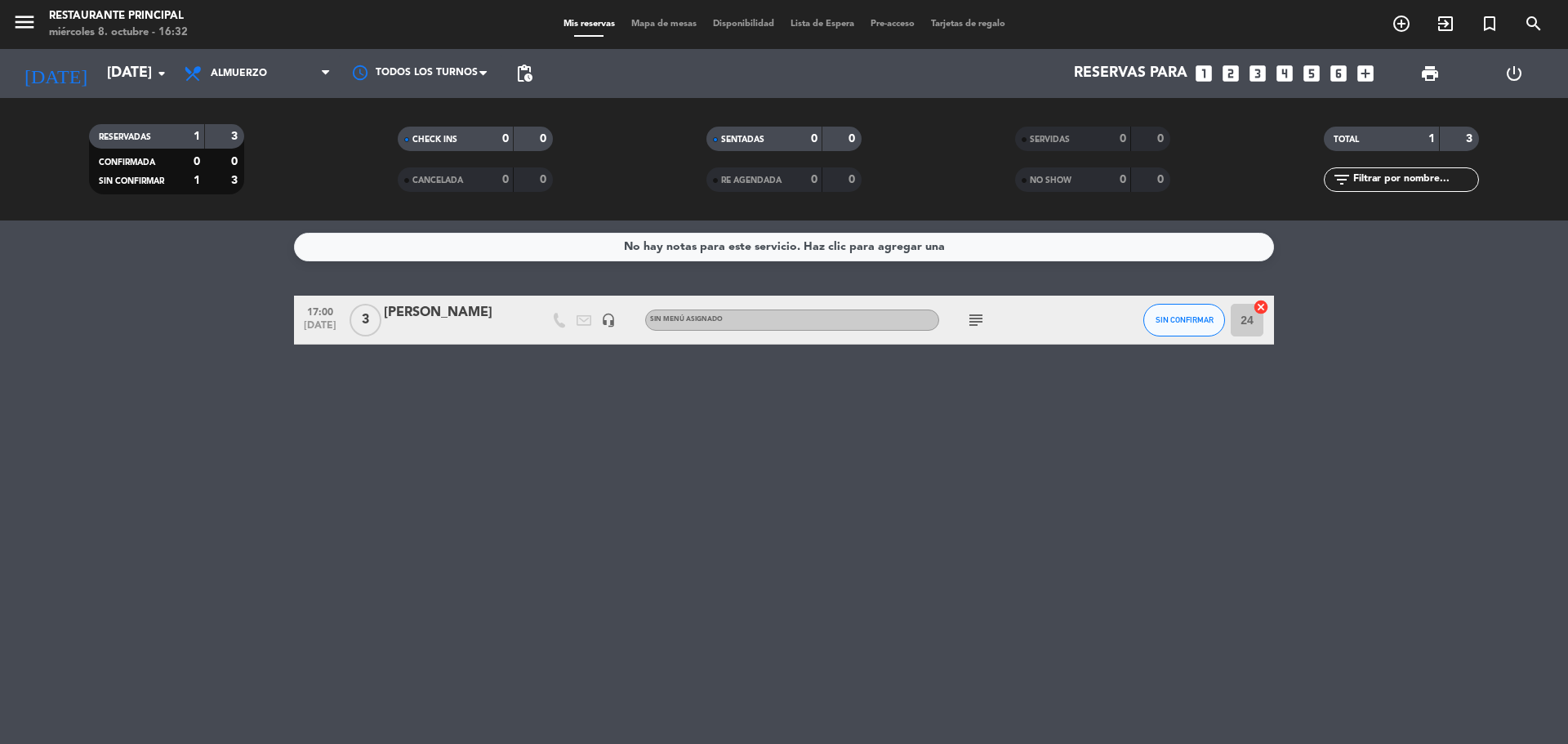
click at [970, 324] on icon "subject" at bounding box center [976, 319] width 20 height 20
click at [551, 473] on div "No hay notas para este servicio. Haz clic para agregar una 17:00 [DATE] 3 [PERS…" at bounding box center [784, 482] width 1568 height 524
click at [150, 73] on input "[DATE]" at bounding box center [194, 73] width 189 height 33
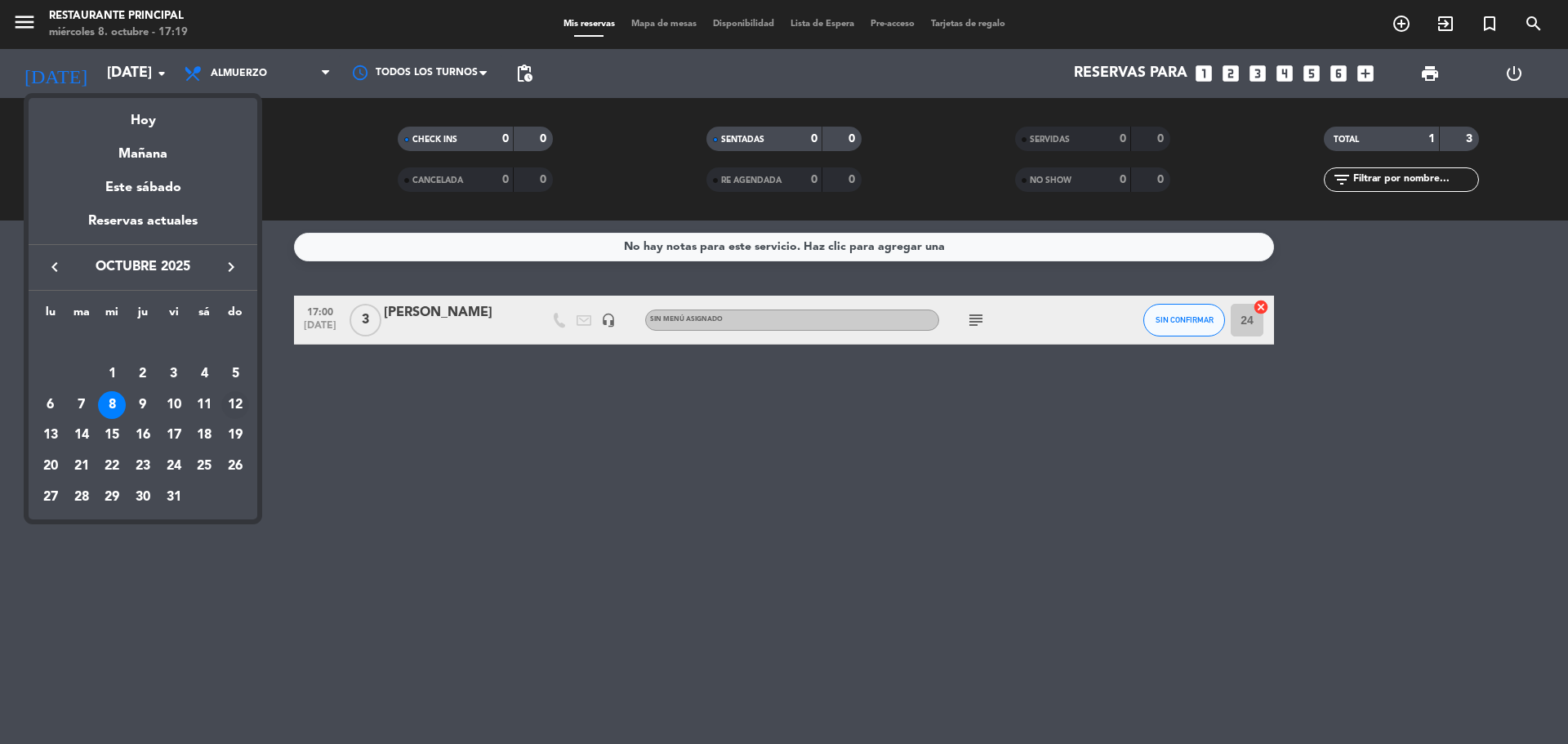
click at [232, 408] on div "12" at bounding box center [235, 405] width 28 height 28
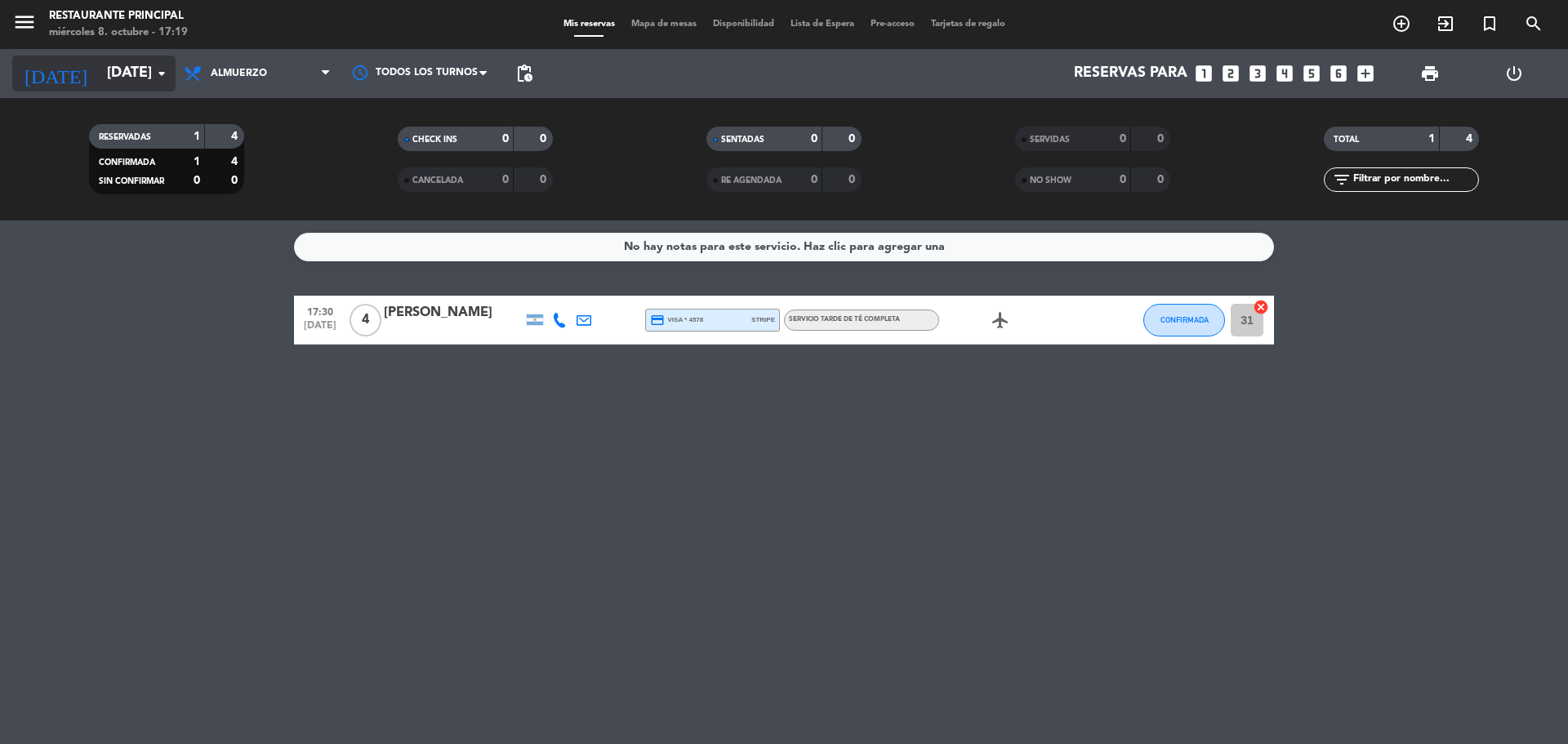
click at [136, 75] on input "[DATE]" at bounding box center [194, 73] width 189 height 33
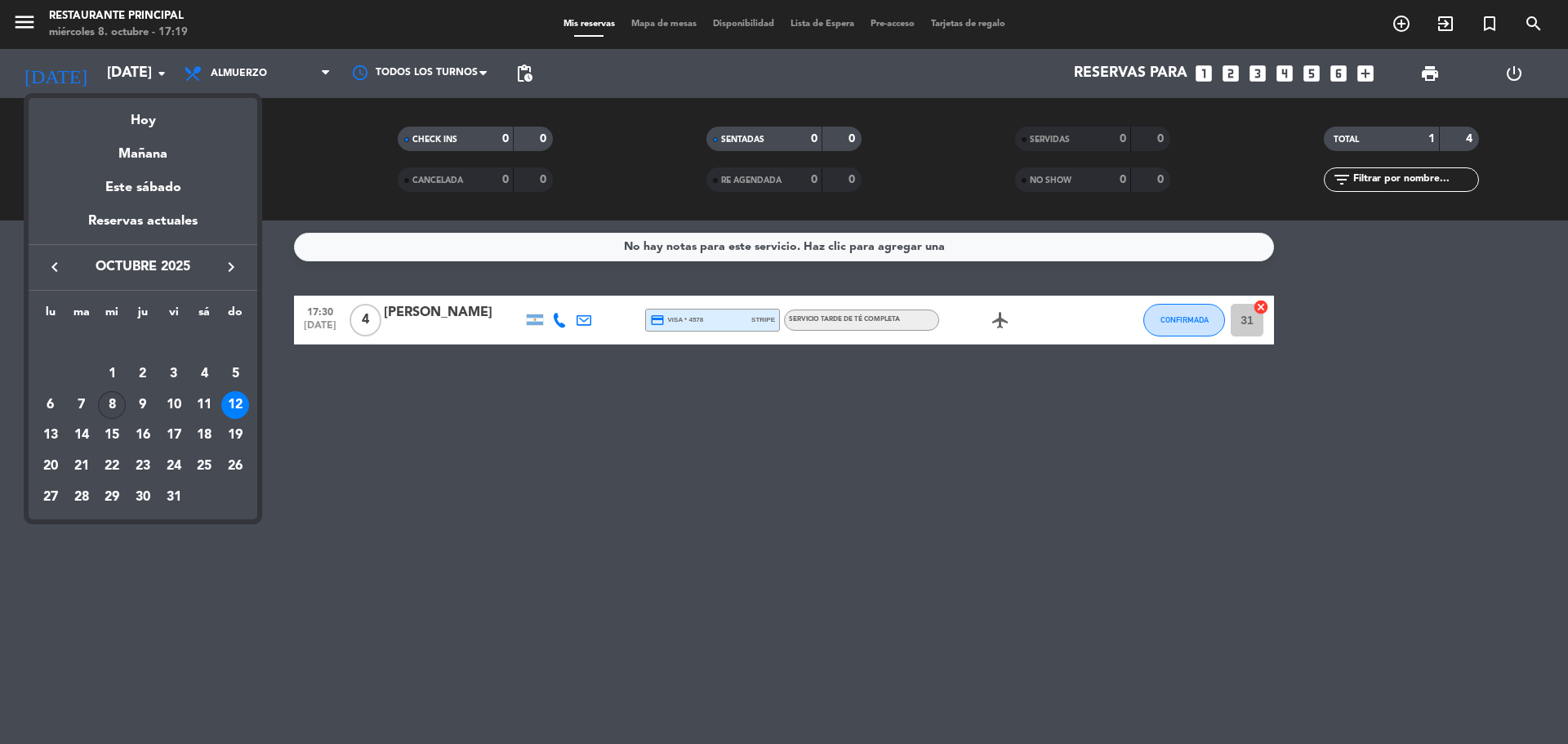
click at [108, 408] on div "8" at bounding box center [112, 405] width 28 height 28
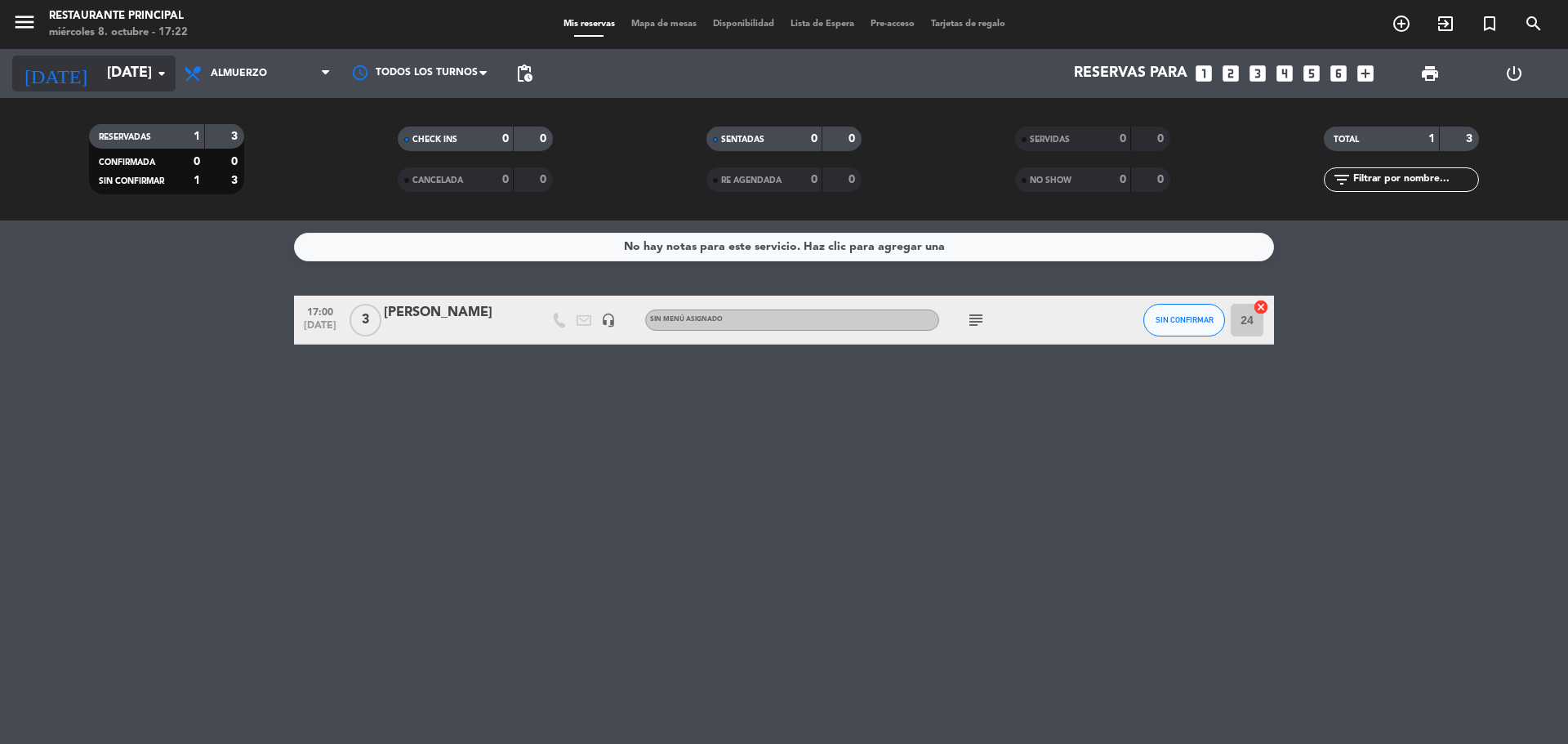
click at [129, 71] on input "[DATE]" at bounding box center [194, 73] width 189 height 33
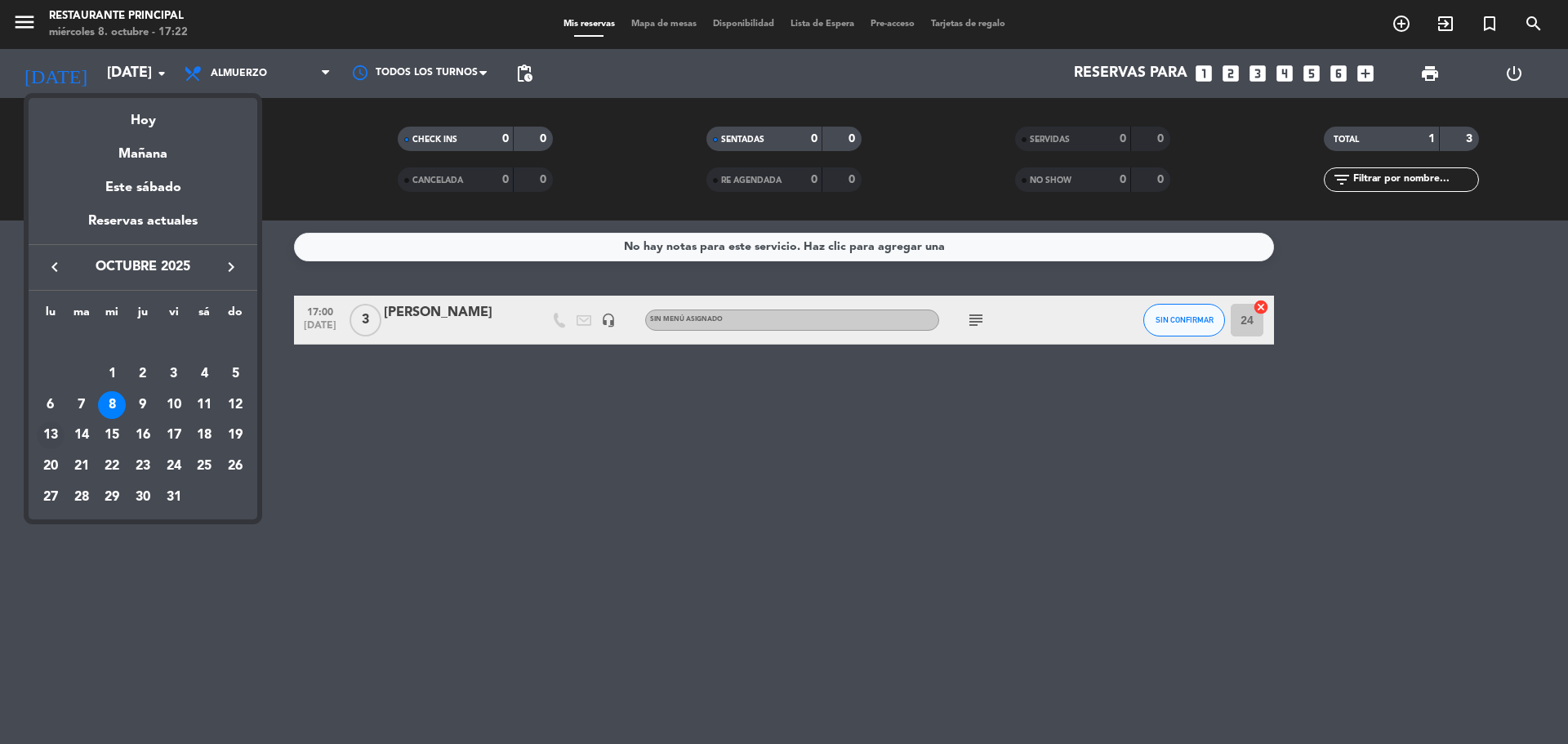
click at [50, 435] on div "13" at bounding box center [51, 435] width 28 height 28
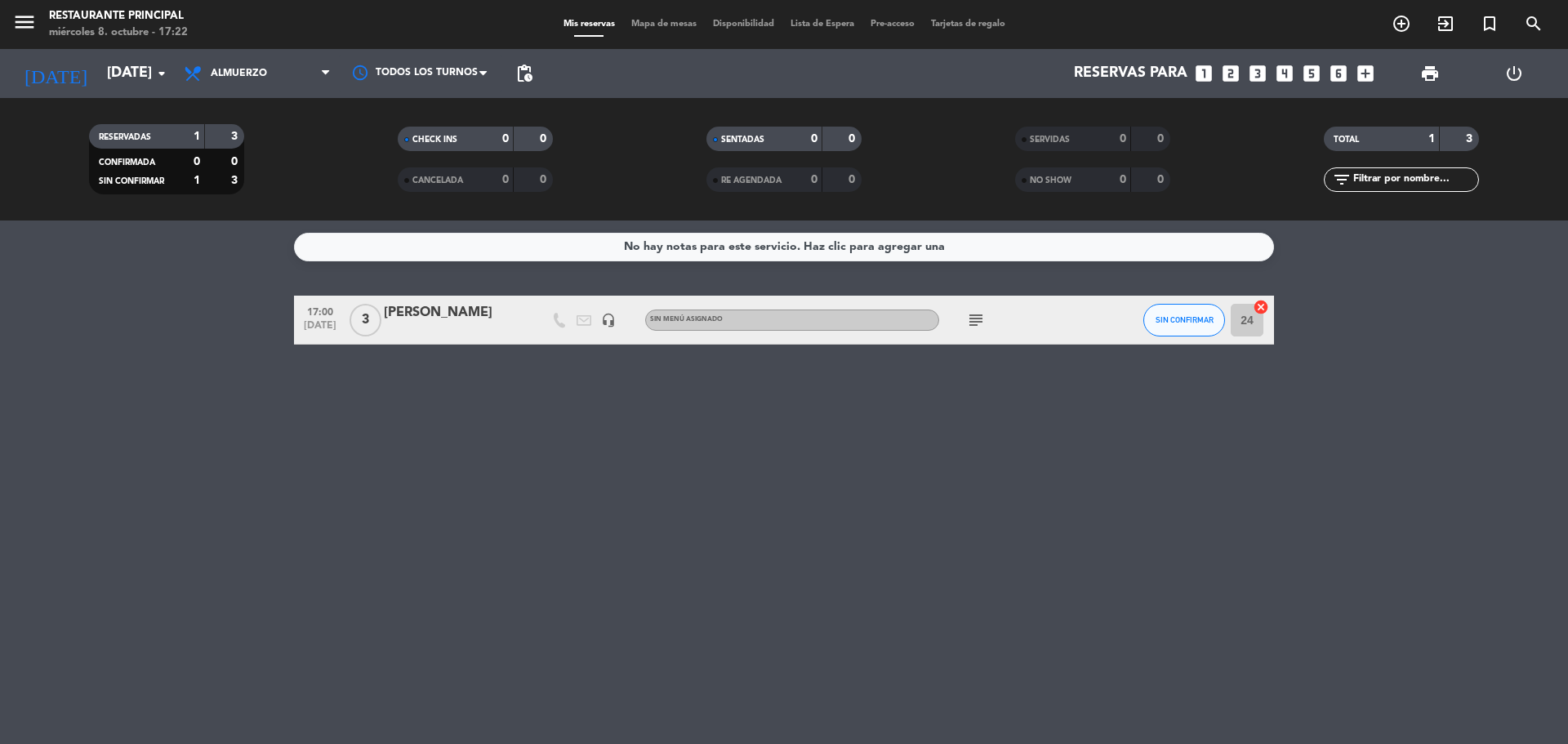
type input "[DATE]"
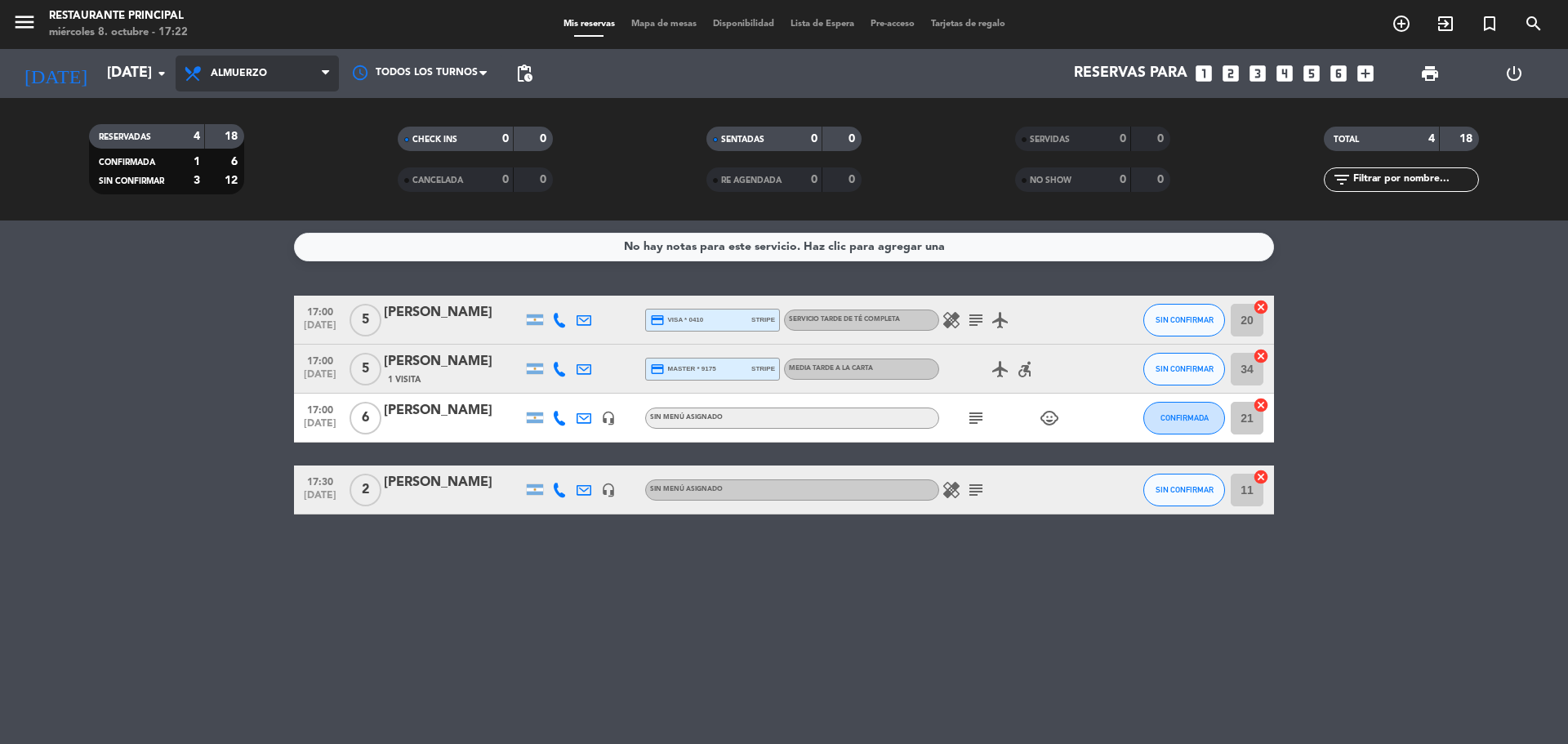
click at [265, 55] on span "Almuerzo" at bounding box center [257, 73] width 164 height 36
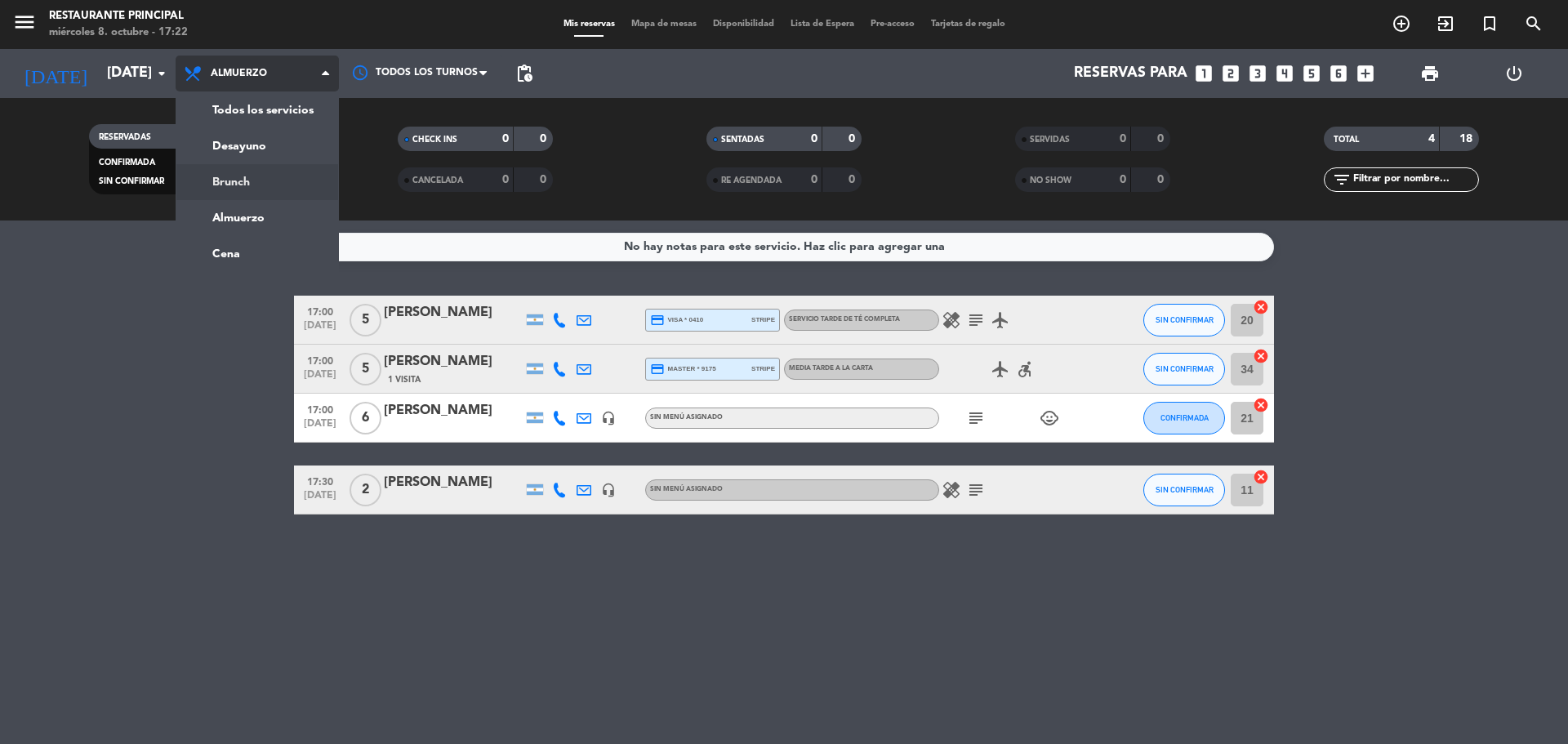
click at [270, 172] on div "menu Restaurante Principal [DATE] 8. octubre - 17:22 Mis reservas Mapa de mesas…" at bounding box center [784, 110] width 1568 height 220
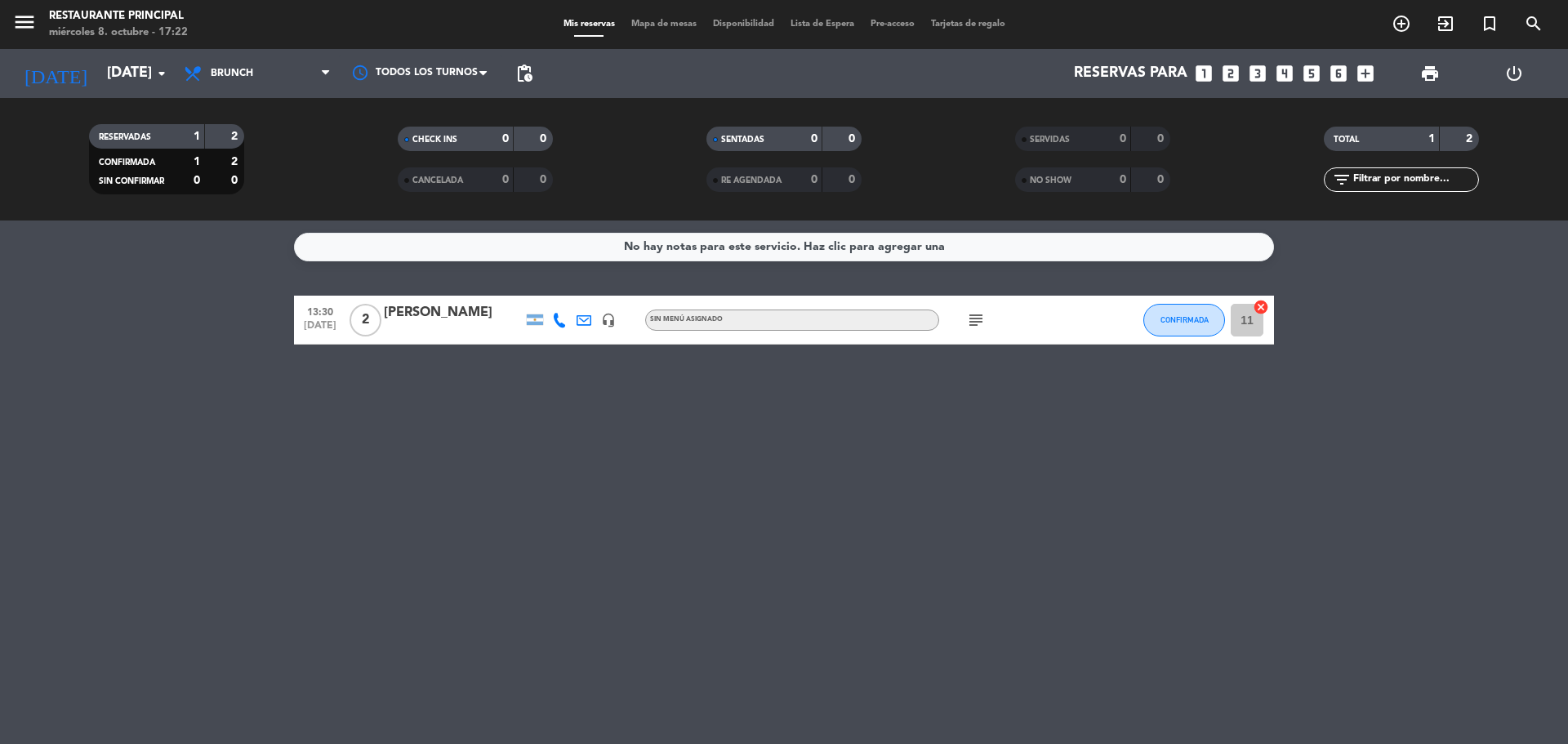
click at [963, 326] on div "subject" at bounding box center [1013, 319] width 147 height 48
click at [970, 322] on icon "subject" at bounding box center [976, 319] width 20 height 20
click at [816, 490] on div "No hay notas para este servicio. Haz clic para agregar una 13:30 [DATE] 2 [PERS…" at bounding box center [784, 482] width 1568 height 524
